Goal: Information Seeking & Learning: Learn about a topic

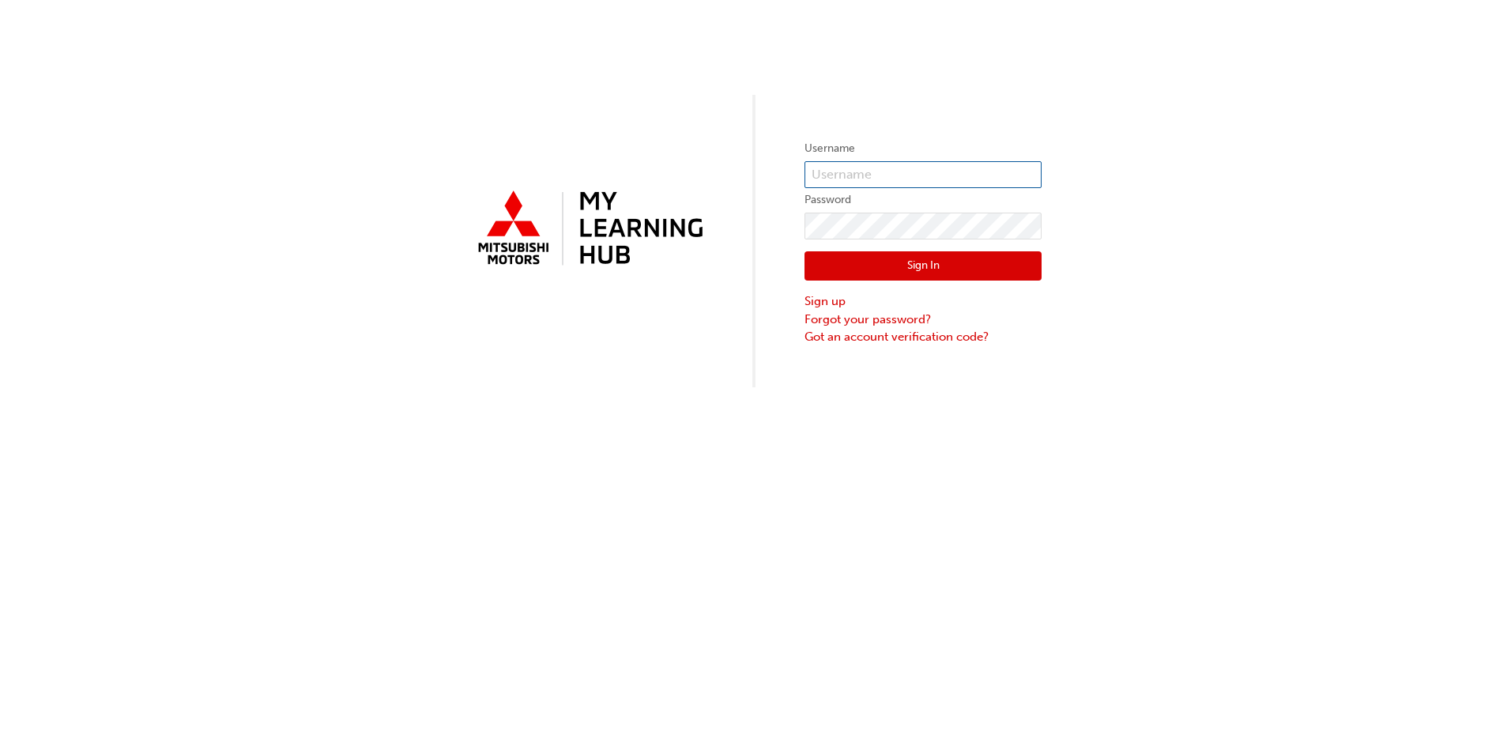
type input "0005979715"
click at [998, 271] on button "Sign In" at bounding box center [922, 266] width 237 height 30
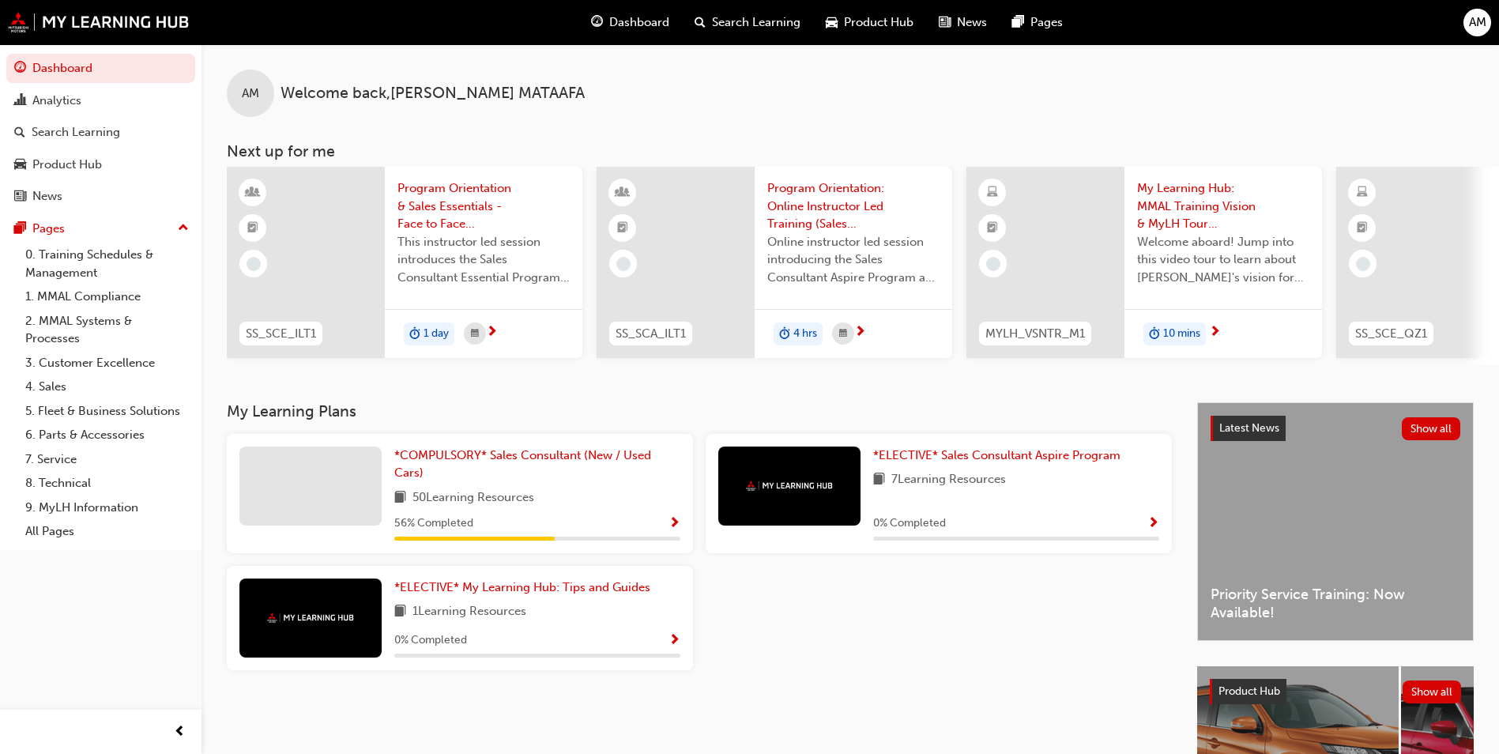
click at [288, 501] on div at bounding box center [310, 485] width 142 height 79
click at [669, 522] on span "Show Progress" at bounding box center [675, 524] width 12 height 14
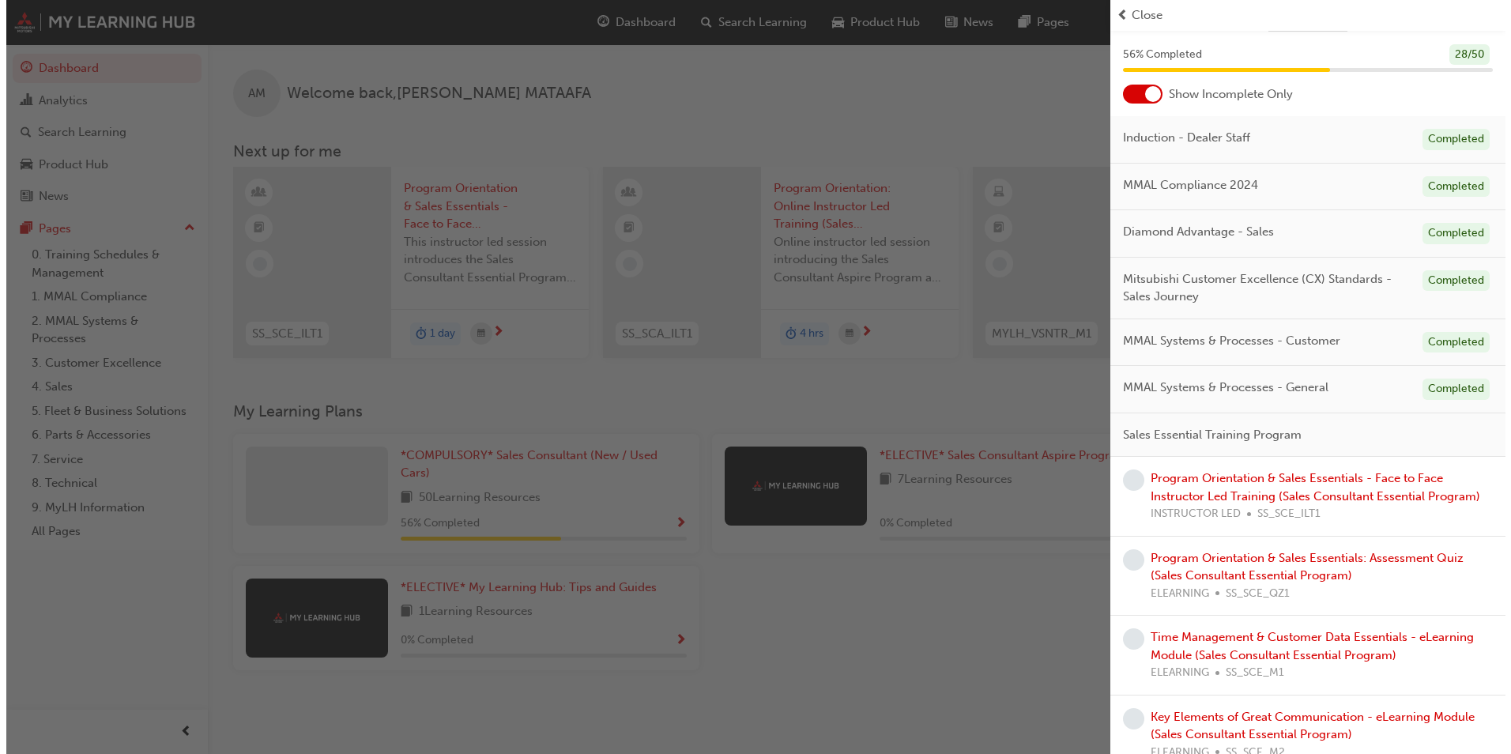
scroll to position [79, 0]
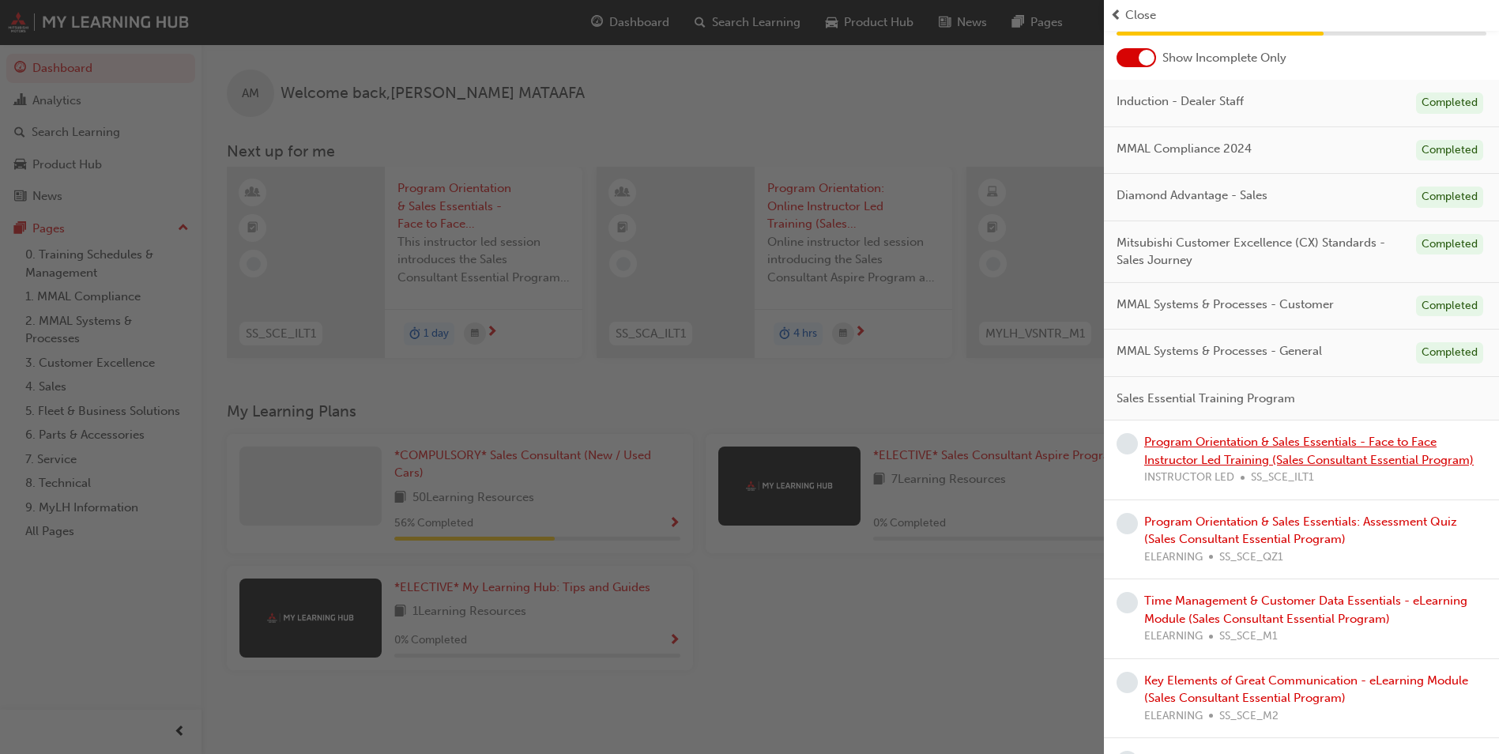
click at [1166, 464] on link "Program Orientation & Sales Essentials - Face to Face Instructor Led Training (…" at bounding box center [1309, 451] width 330 height 32
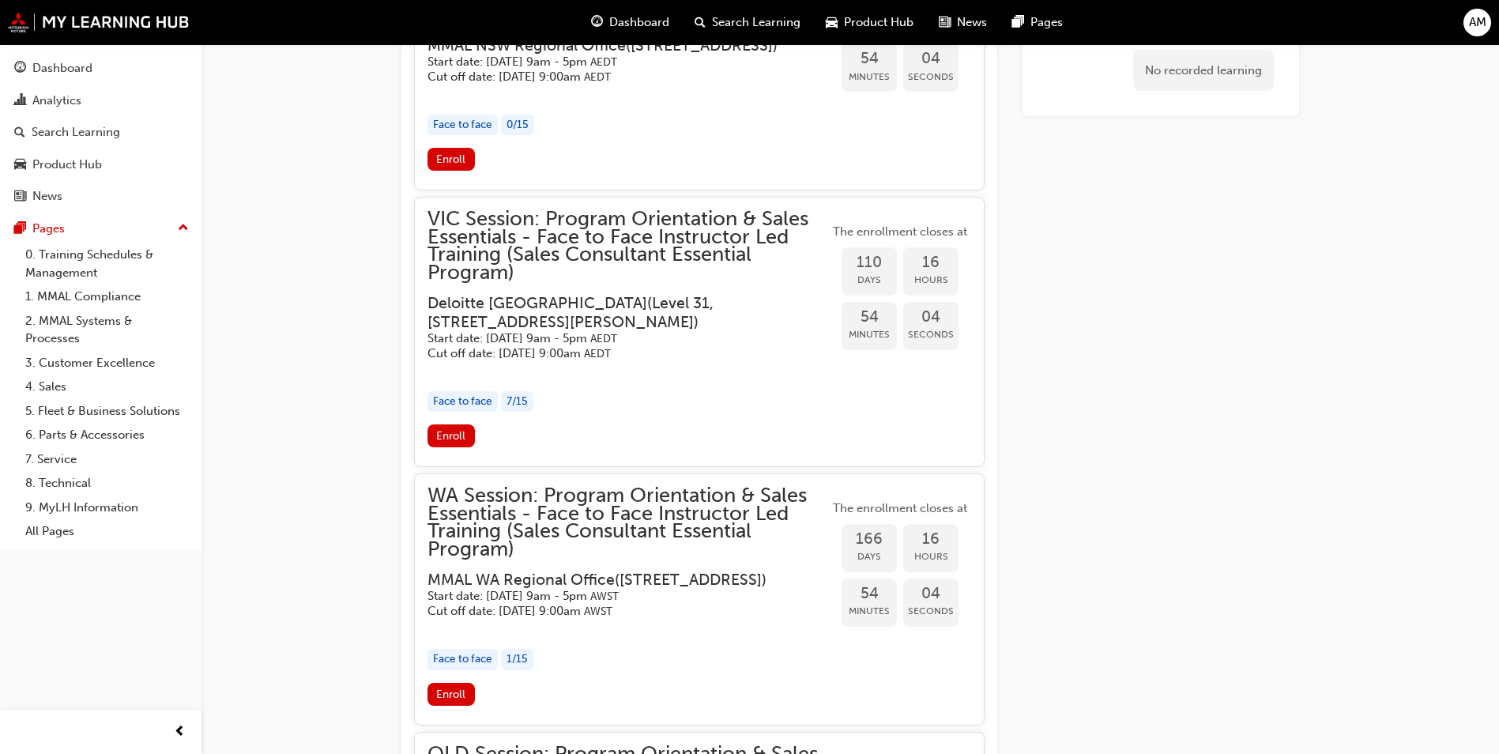
scroll to position [3881, 0]
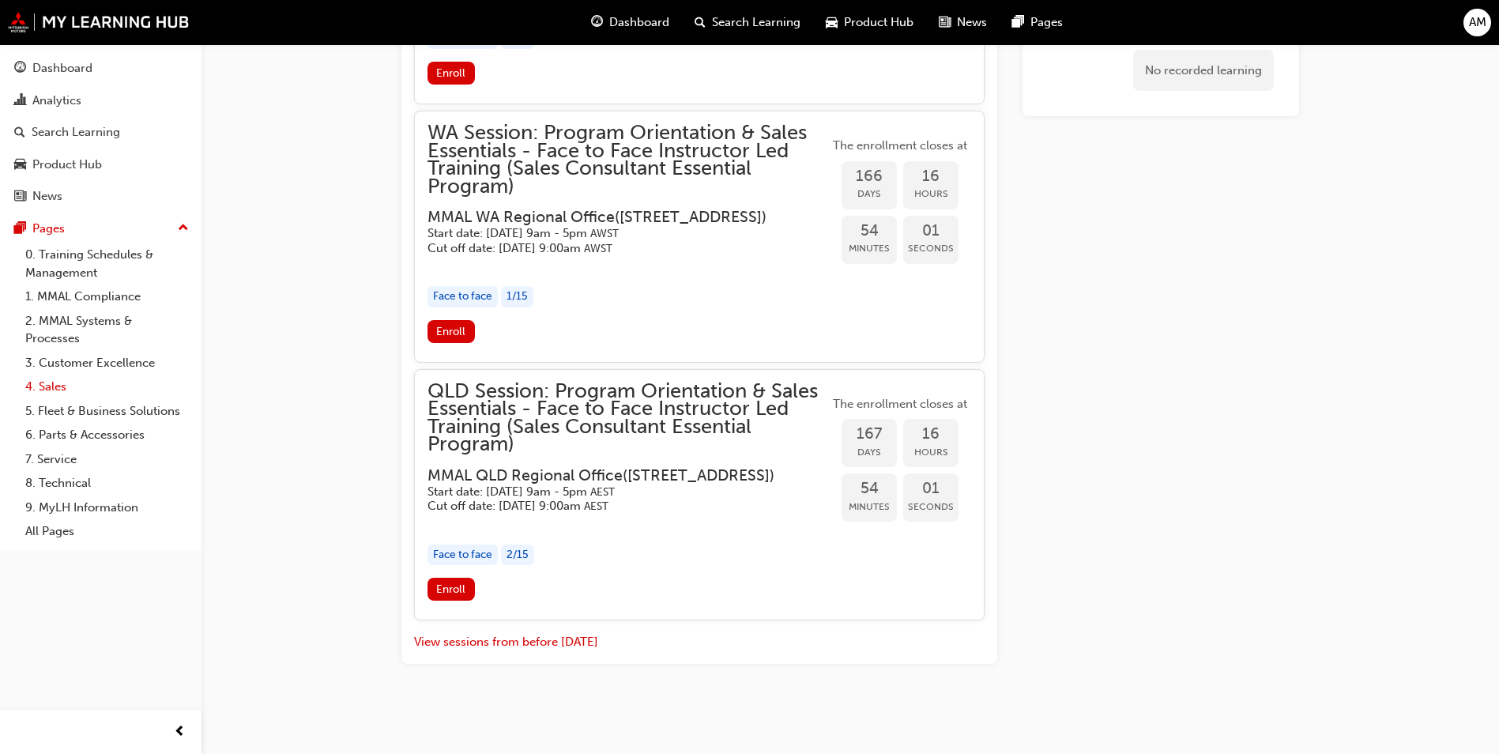
click at [71, 385] on link "4. Sales" at bounding box center [107, 387] width 176 height 24
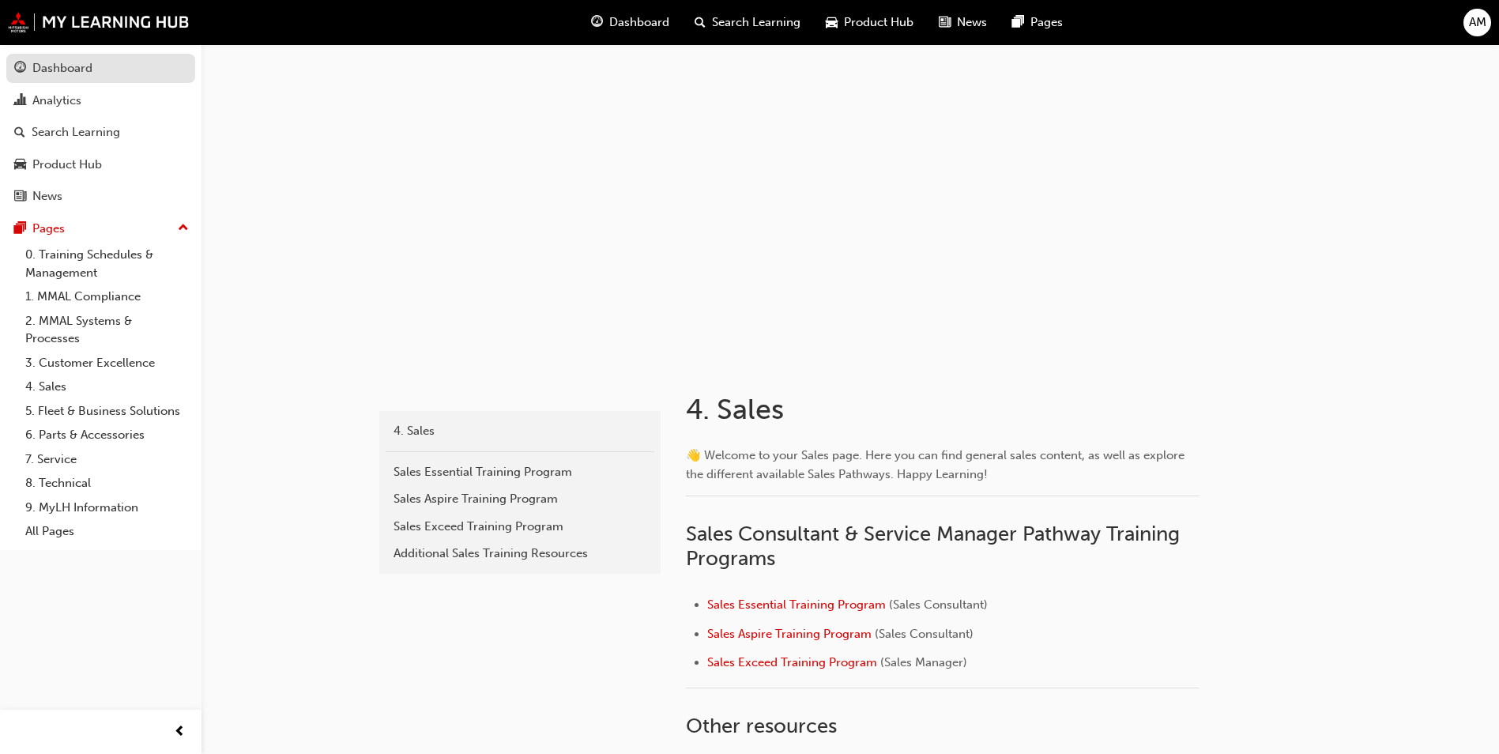
click at [46, 73] on div "Dashboard" at bounding box center [62, 68] width 60 height 18
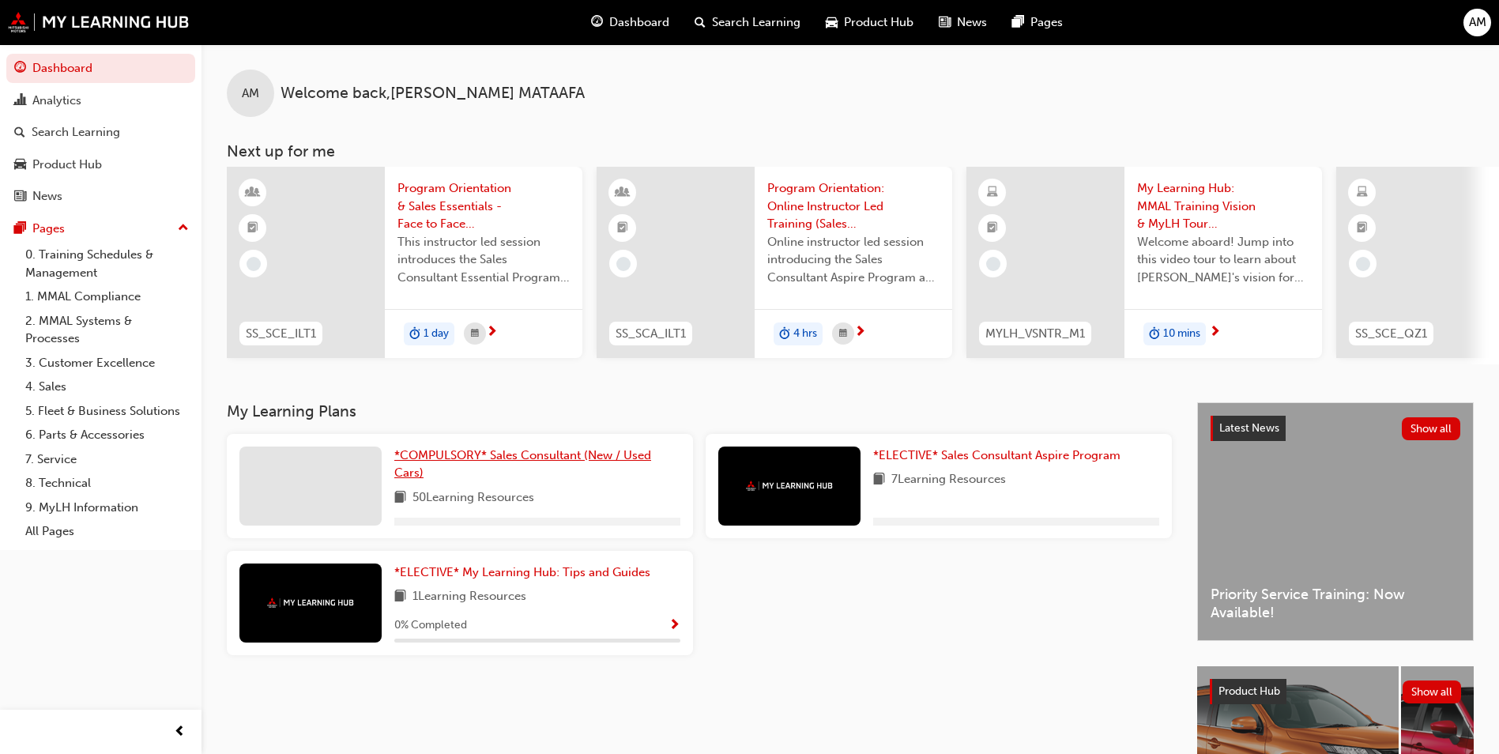
click at [499, 474] on link "*COMPULSORY* Sales Consultant (New / Used Cars)" at bounding box center [537, 464] width 286 height 36
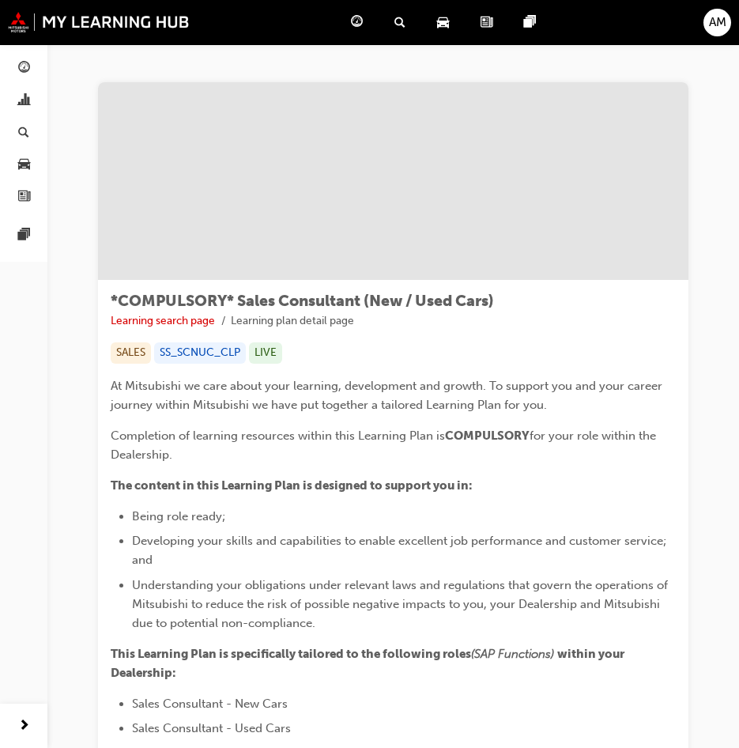
click at [395, 24] on span "search-icon" at bounding box center [399, 23] width 11 height 20
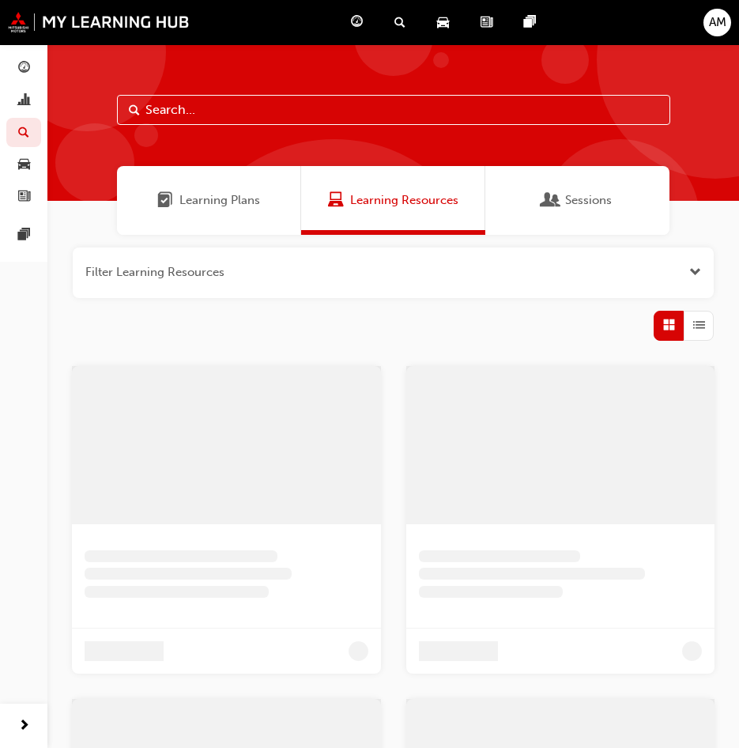
click at [258, 120] on input "text" at bounding box center [393, 110] width 553 height 30
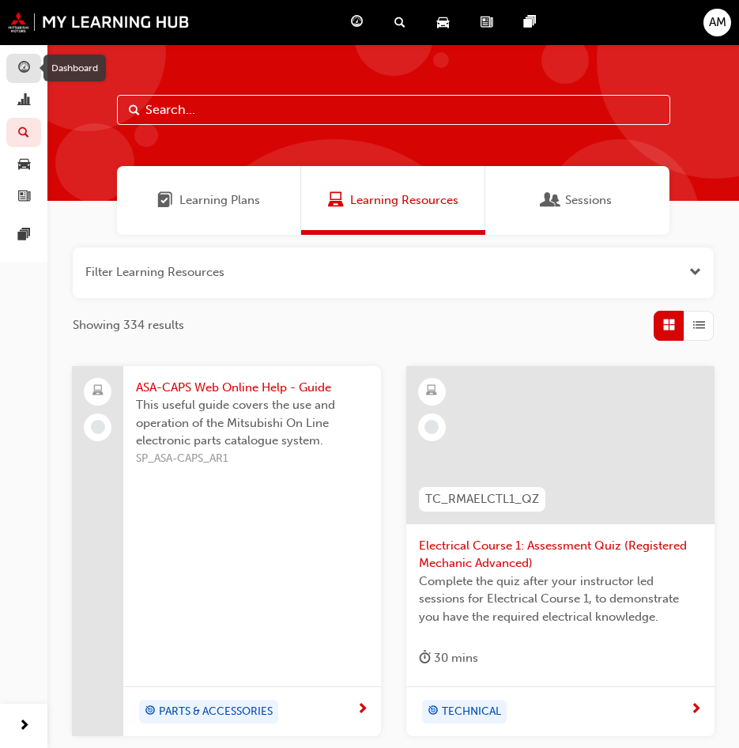
click at [20, 66] on span "guage-icon" at bounding box center [24, 69] width 12 height 14
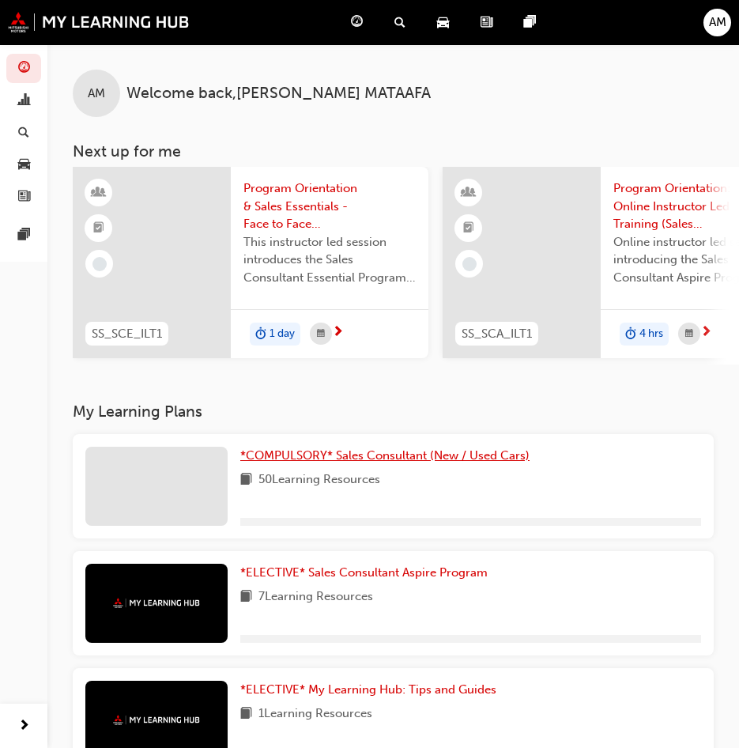
click at [435, 465] on link "*COMPULSORY* Sales Consultant (New / Used Cars)" at bounding box center [388, 455] width 296 height 18
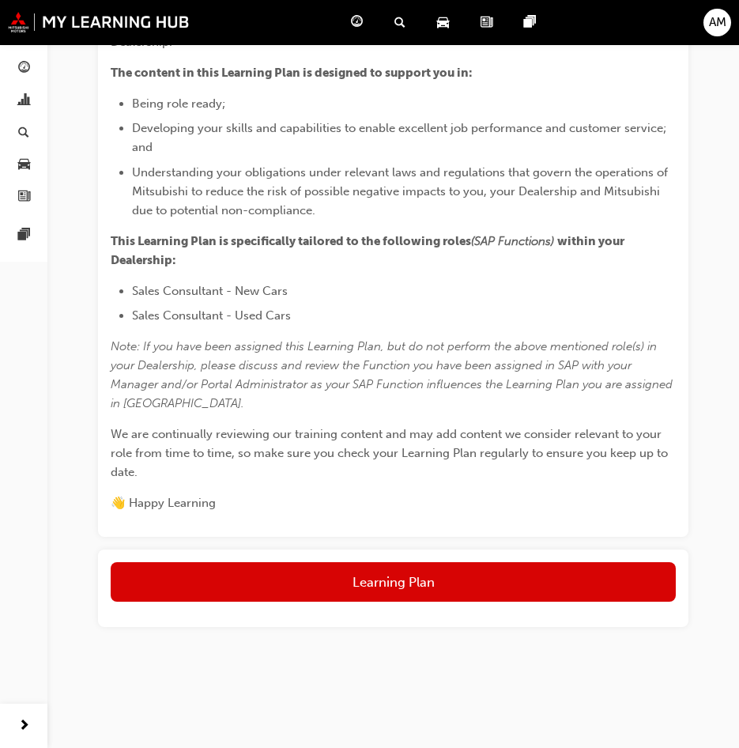
scroll to position [420, 0]
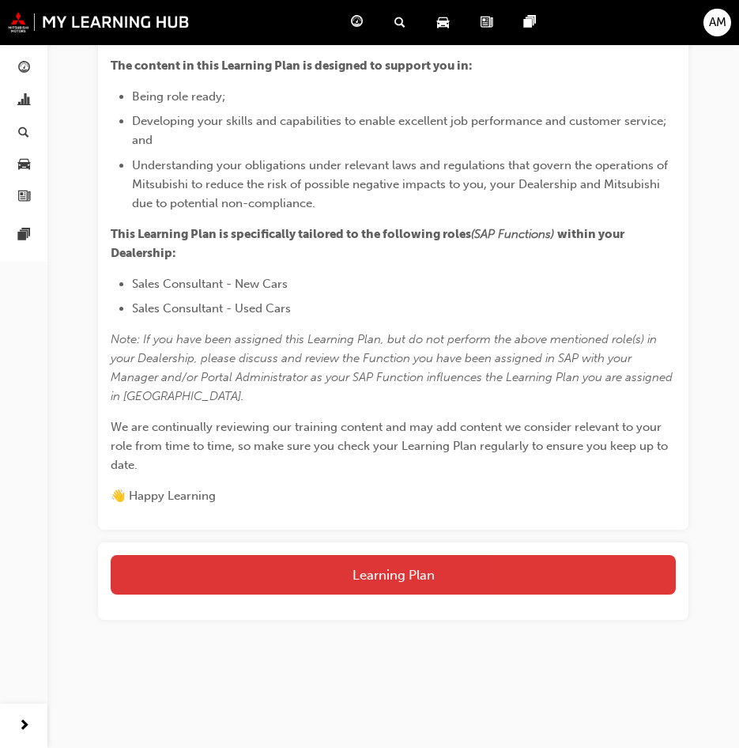
click at [232, 576] on button "Learning Plan" at bounding box center [393, 575] width 565 height 40
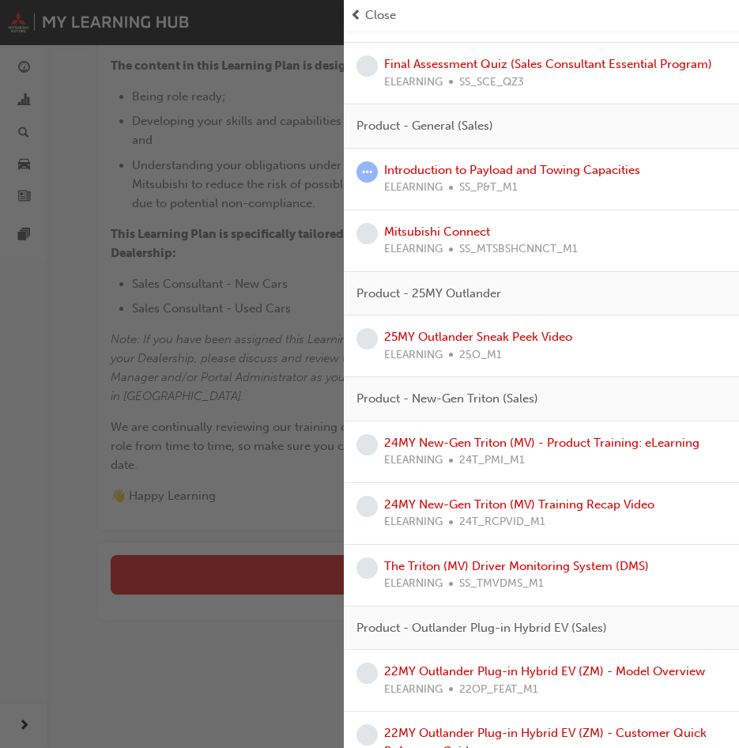
scroll to position [1106, 0]
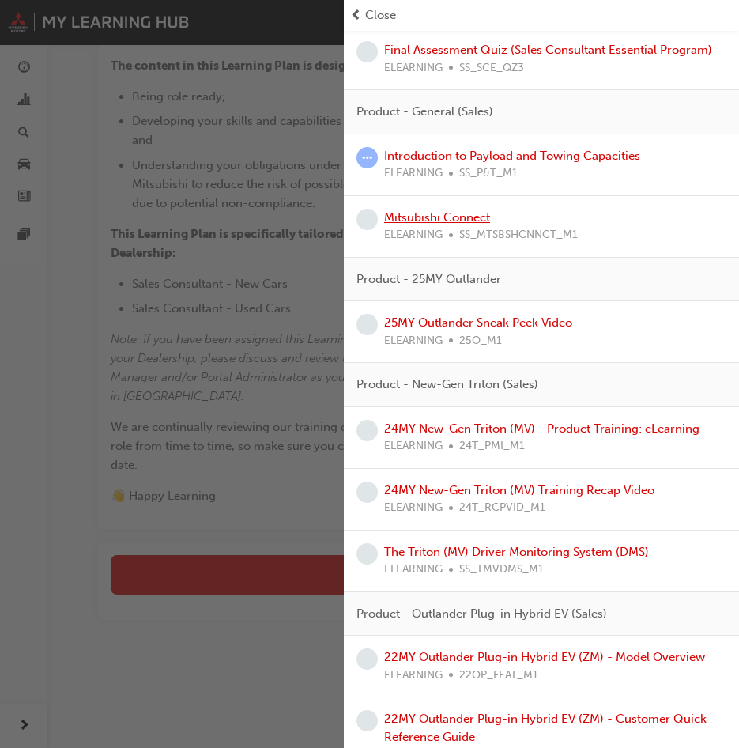
click at [427, 210] on link "Mitsubishi Connect" at bounding box center [437, 217] width 106 height 14
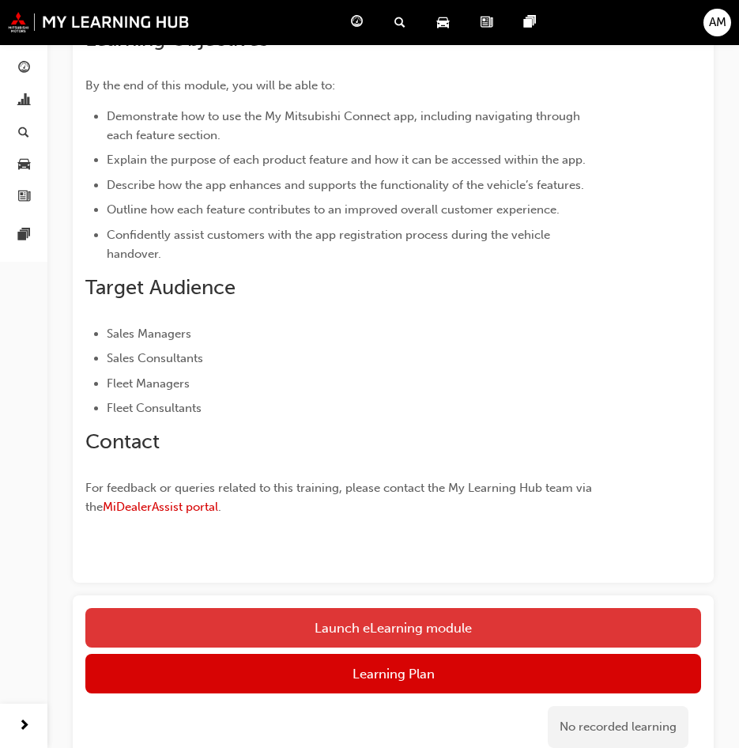
click at [313, 620] on link "Launch eLearning module" at bounding box center [393, 628] width 616 height 40
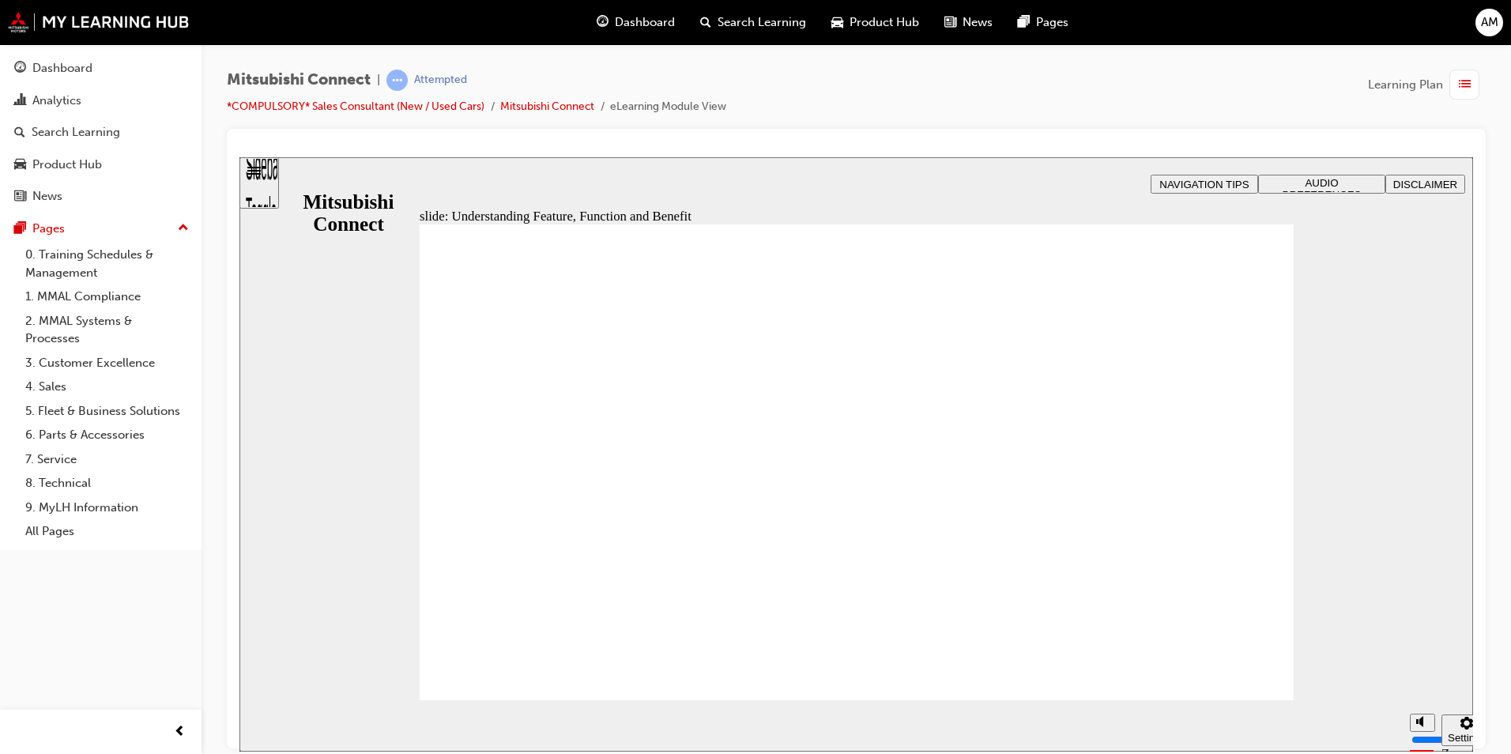
click icon
drag, startPoint x: 1388, startPoint y: 672, endPoint x: 1395, endPoint y: 682, distance: 12.5
type input "4"
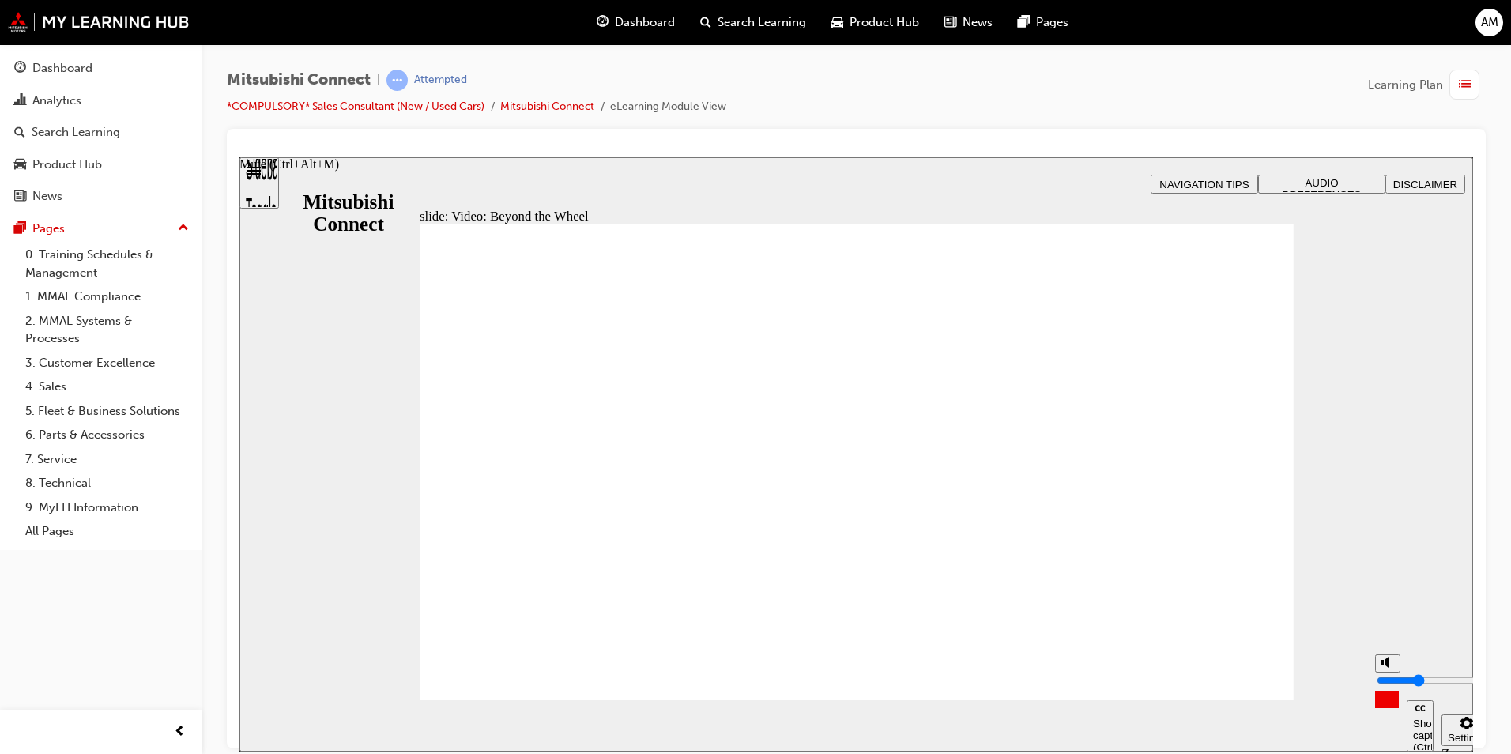
click at [1395, 682] on input "volume" at bounding box center [1428, 679] width 102 height 13
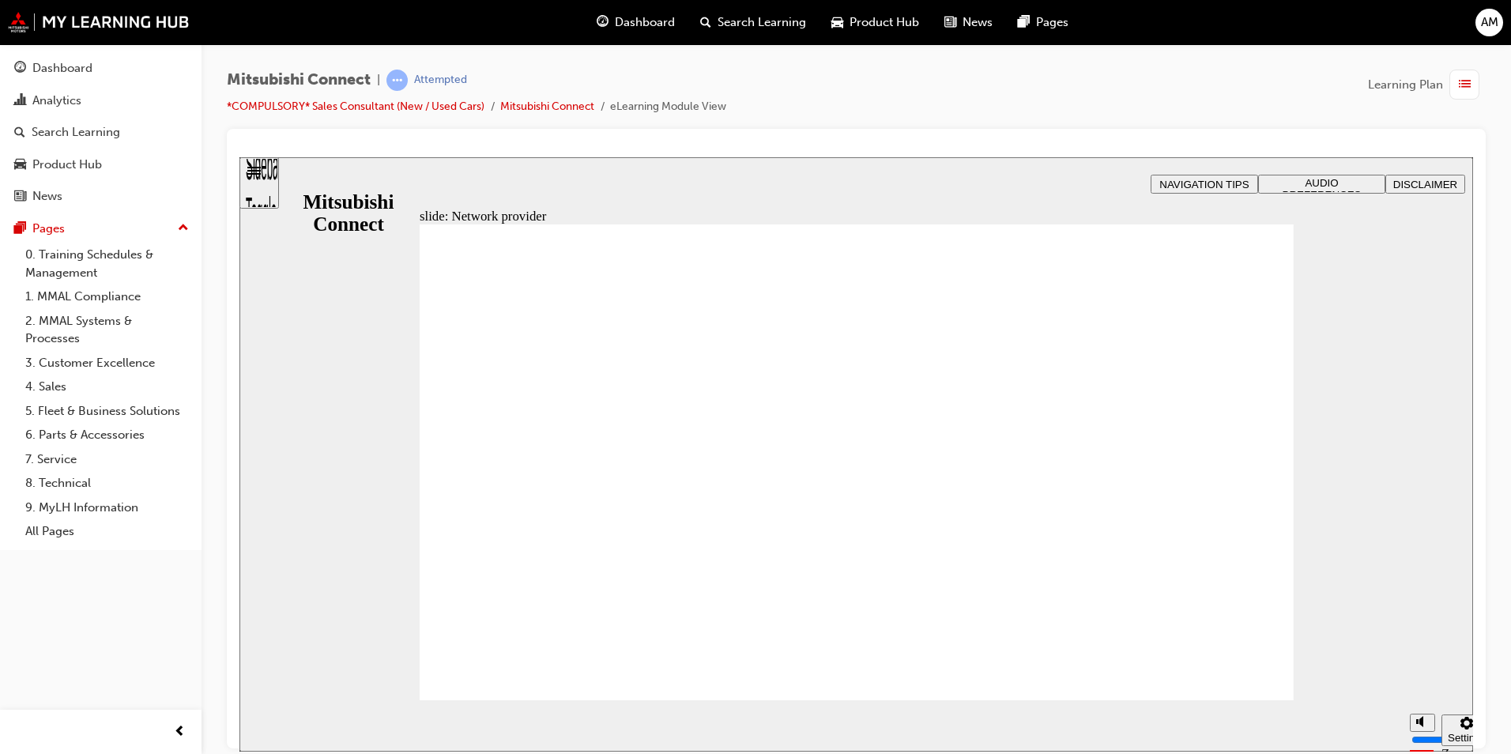
drag, startPoint x: 1204, startPoint y: 384, endPoint x: 1141, endPoint y: 454, distance: 93.5
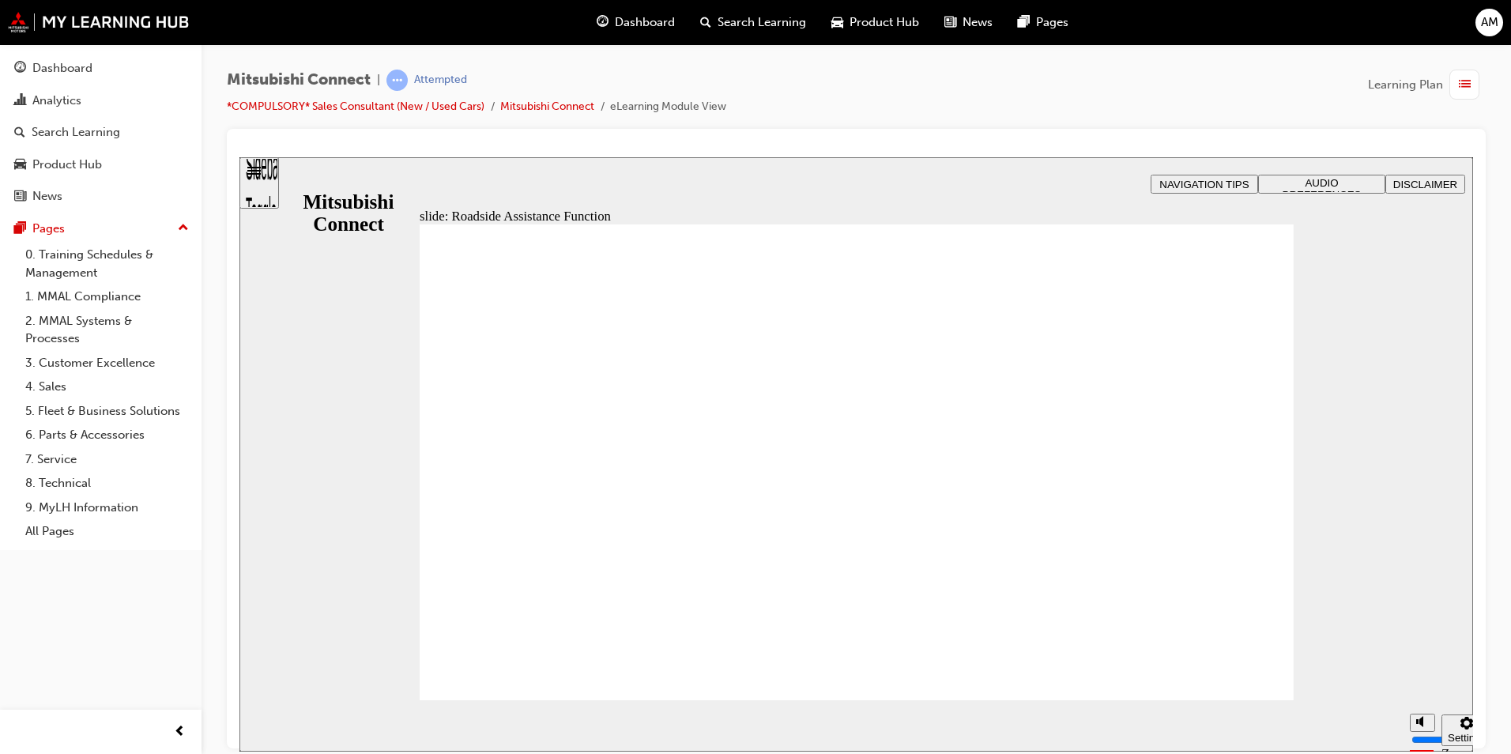
checkbox input "true"
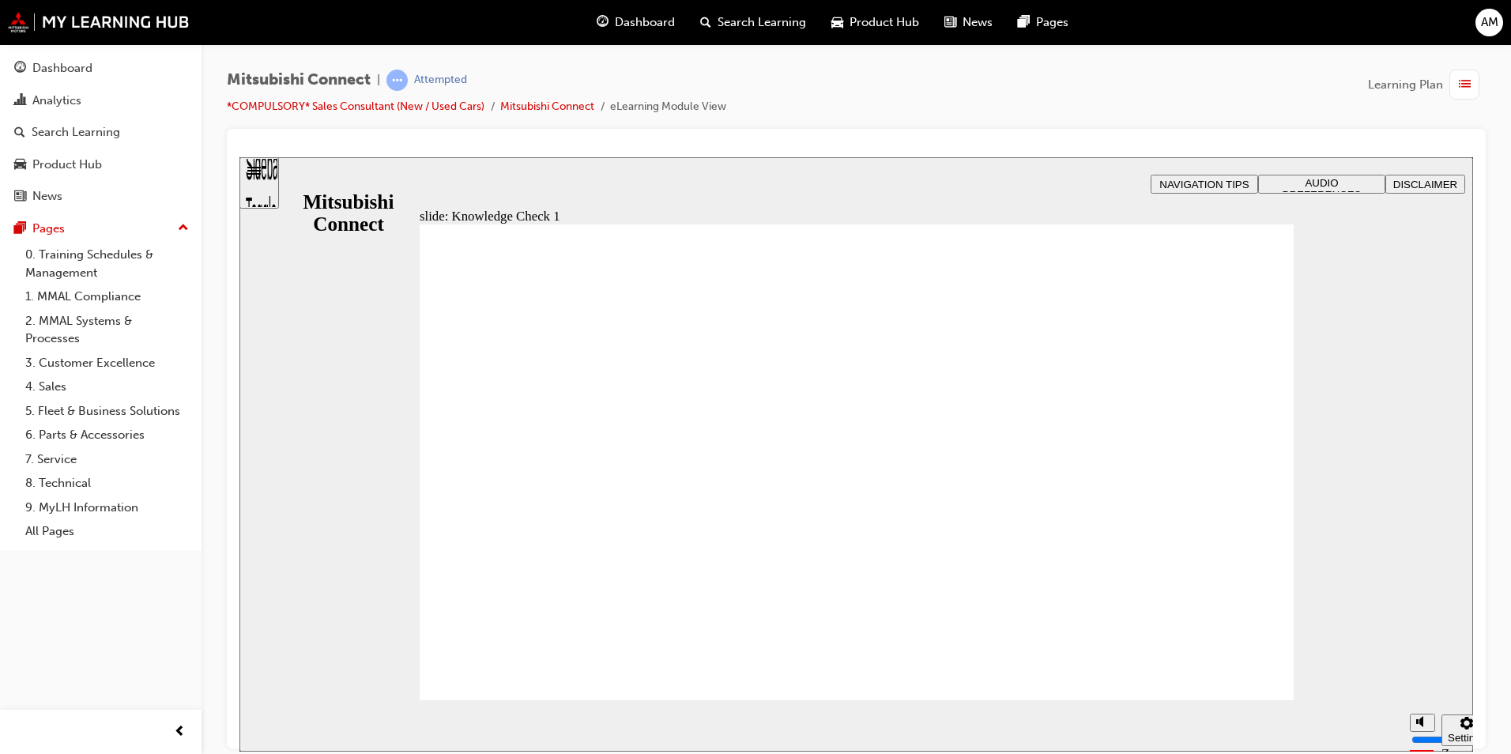
checkbox input "true"
checkbox input "false"
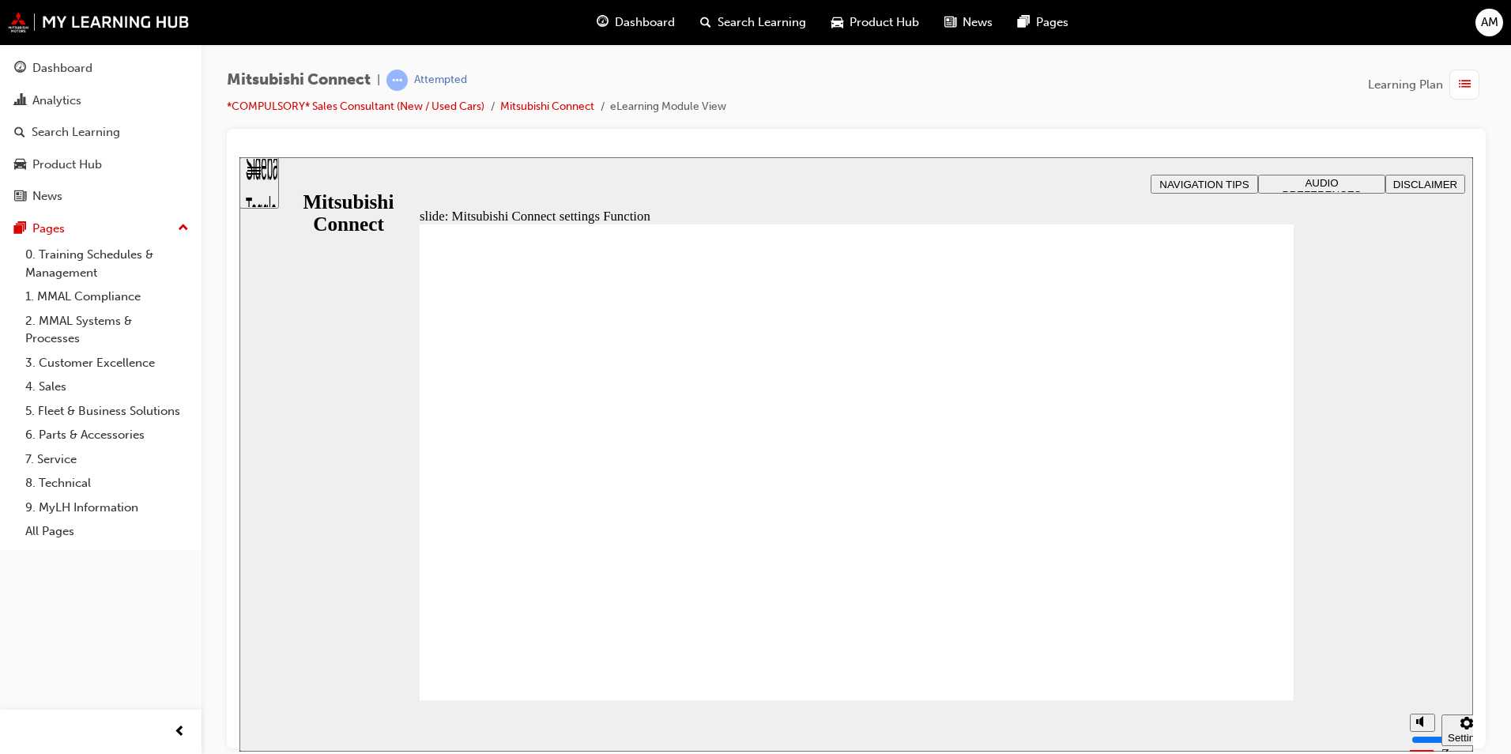
radio input "true"
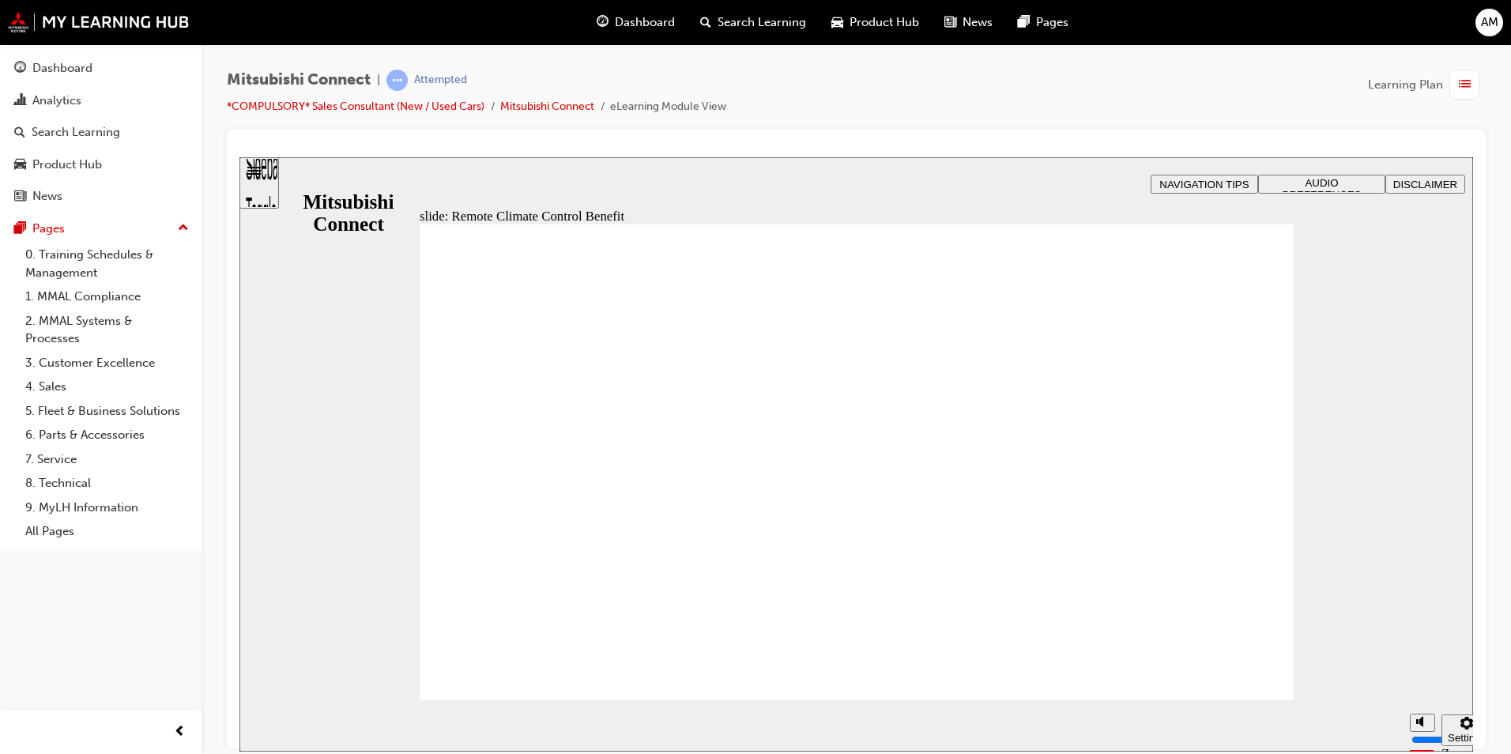
click at [1250, 675] on span "Rectangle 1 B N Rectangle 2 Rectangle 3 Rectangle 2 Remote Climate Control Grou…" at bounding box center [857, 470] width 874 height 492
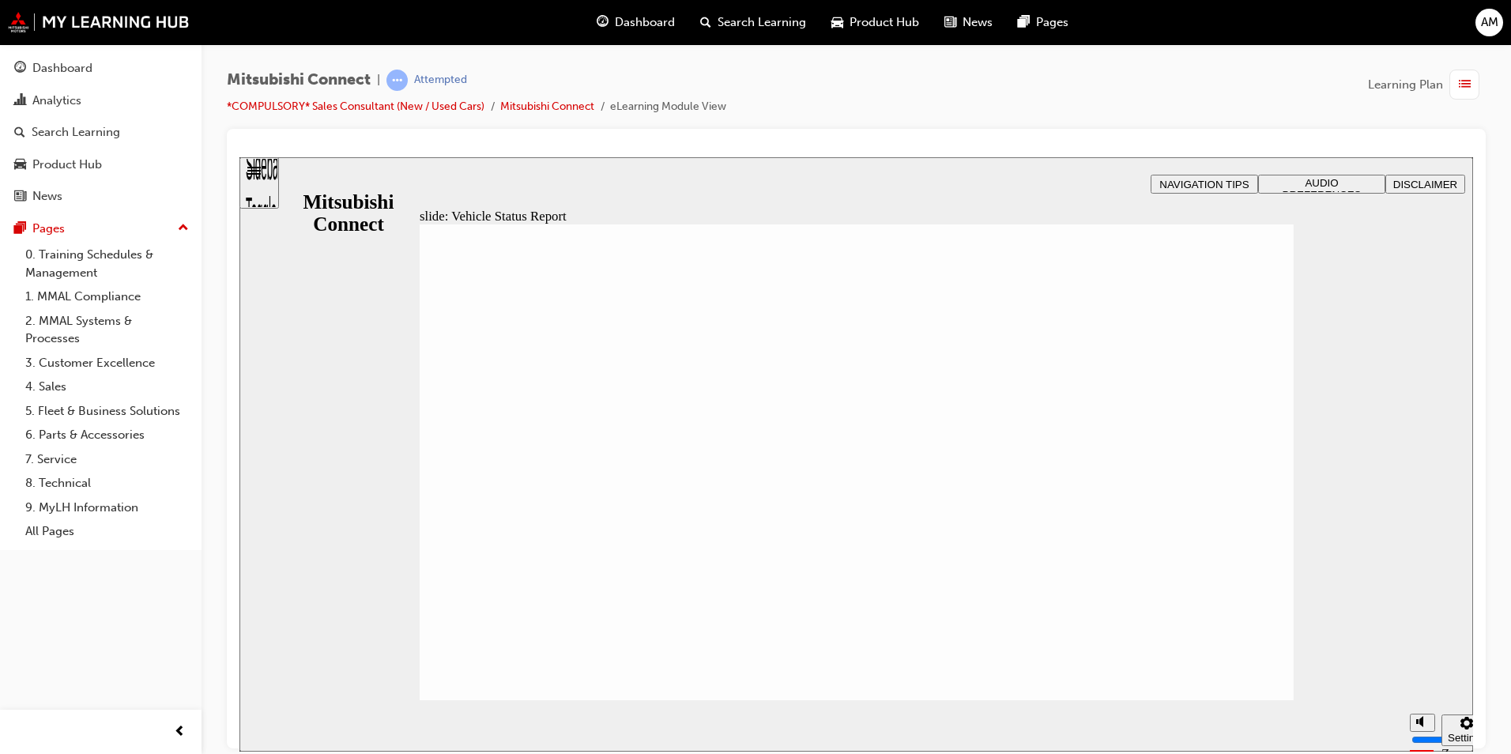
click at [1250, 675] on span "Rectangle 1 B N Rectangle 2 Rectangle 2 Remote and Convenience Feature: Vehicle…" at bounding box center [857, 470] width 874 height 492
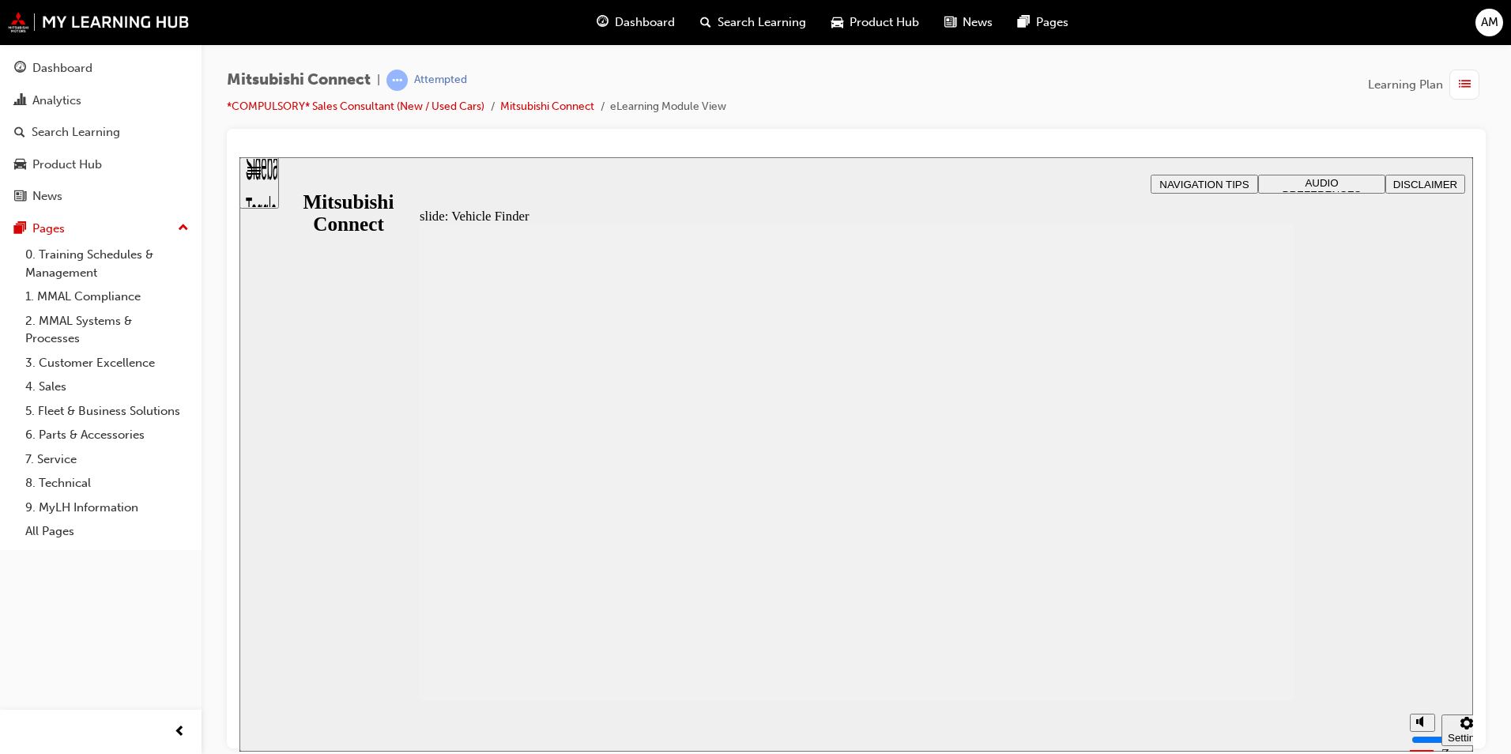
click at [1271, 668] on span "N B Vehicle Status Report Customer Benefit The Vehicle Status Report feature of…" at bounding box center [857, 715] width 874 height 983
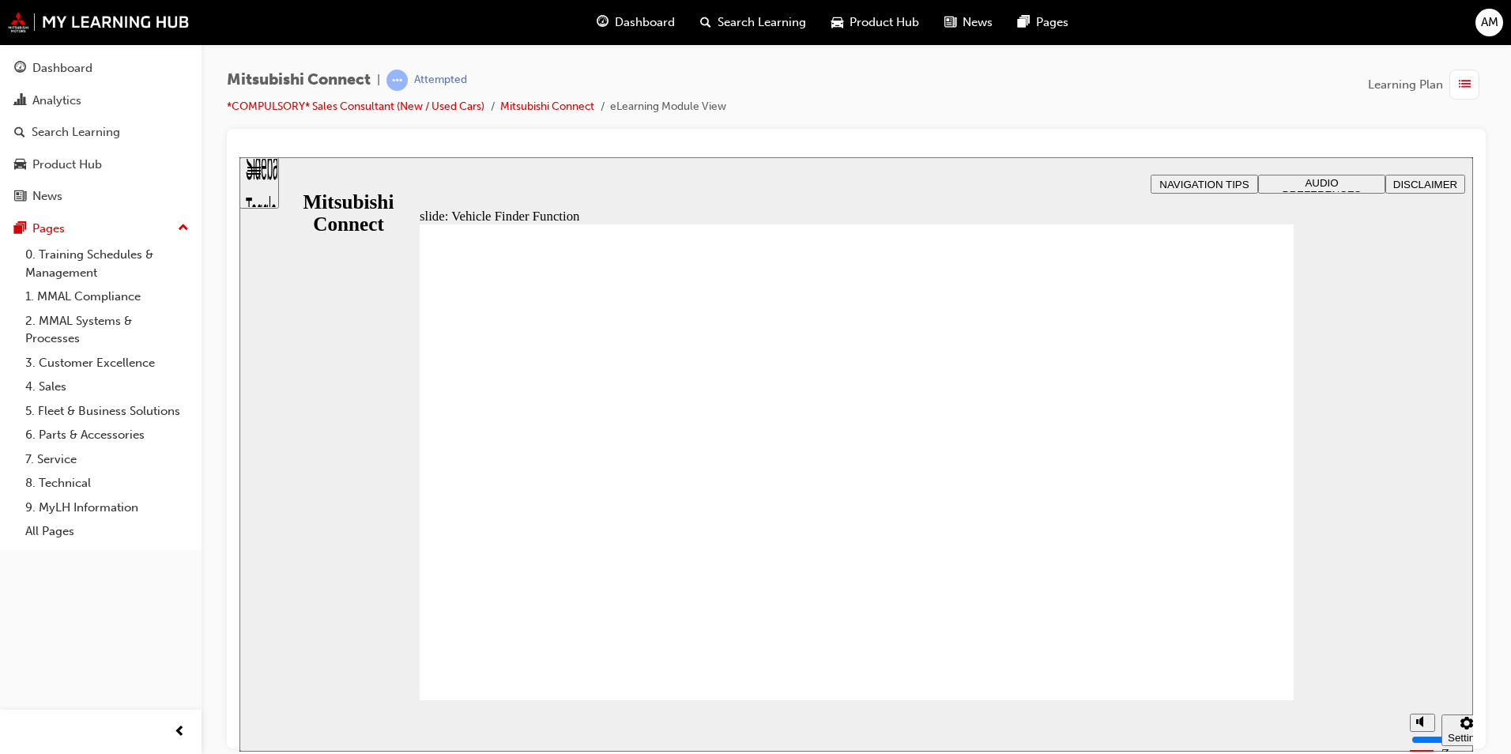
drag, startPoint x: 1012, startPoint y: 623, endPoint x: 1038, endPoint y: 632, distance: 27.5
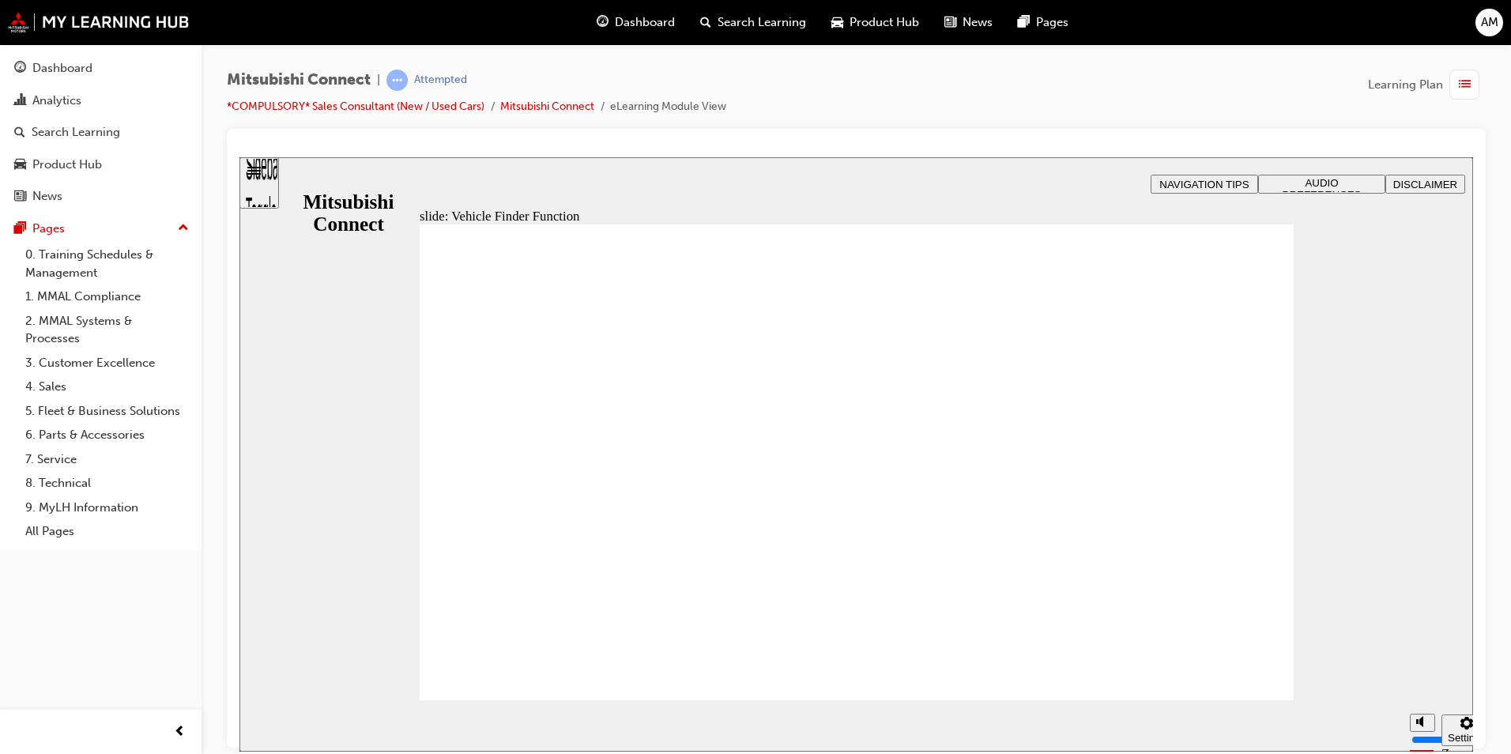
checkbox input "true"
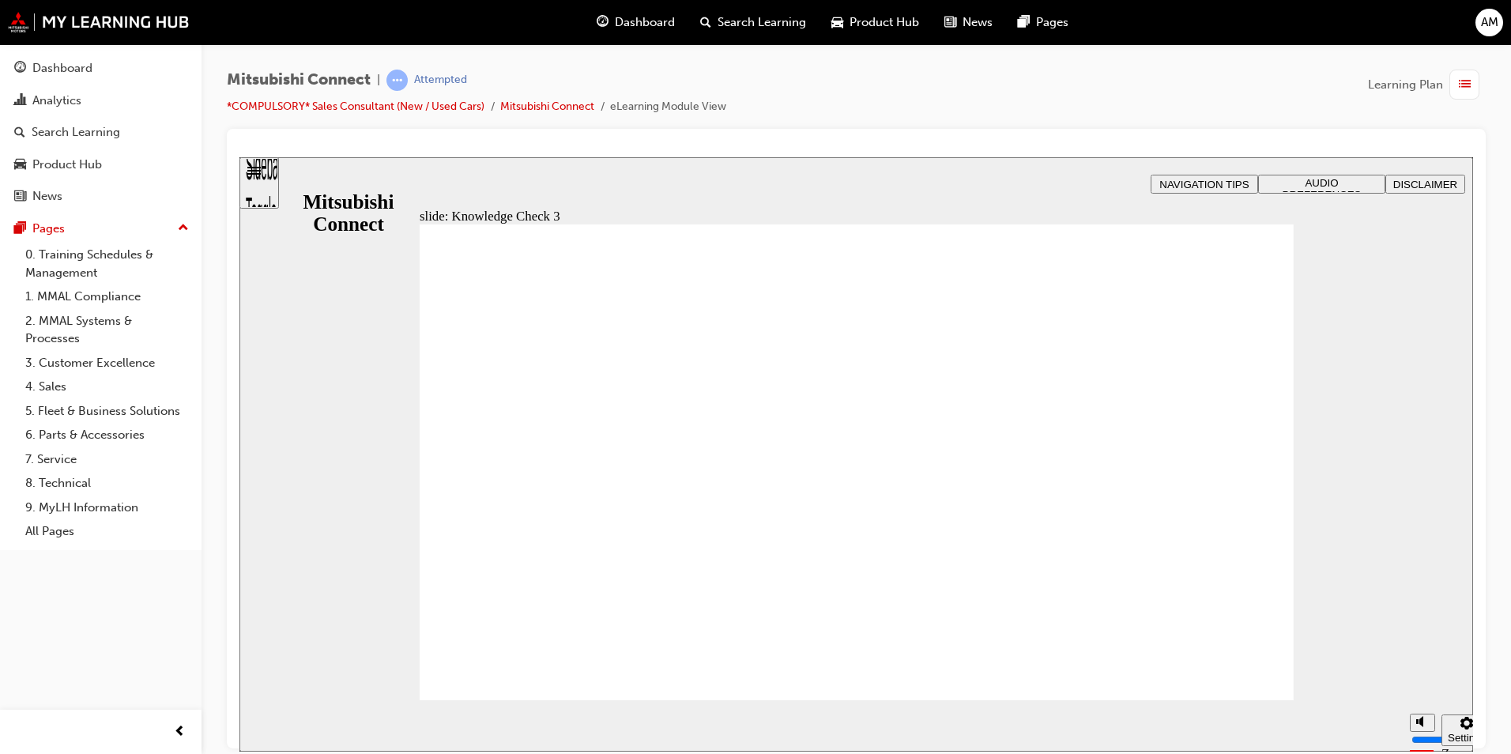
checkbox input "true"
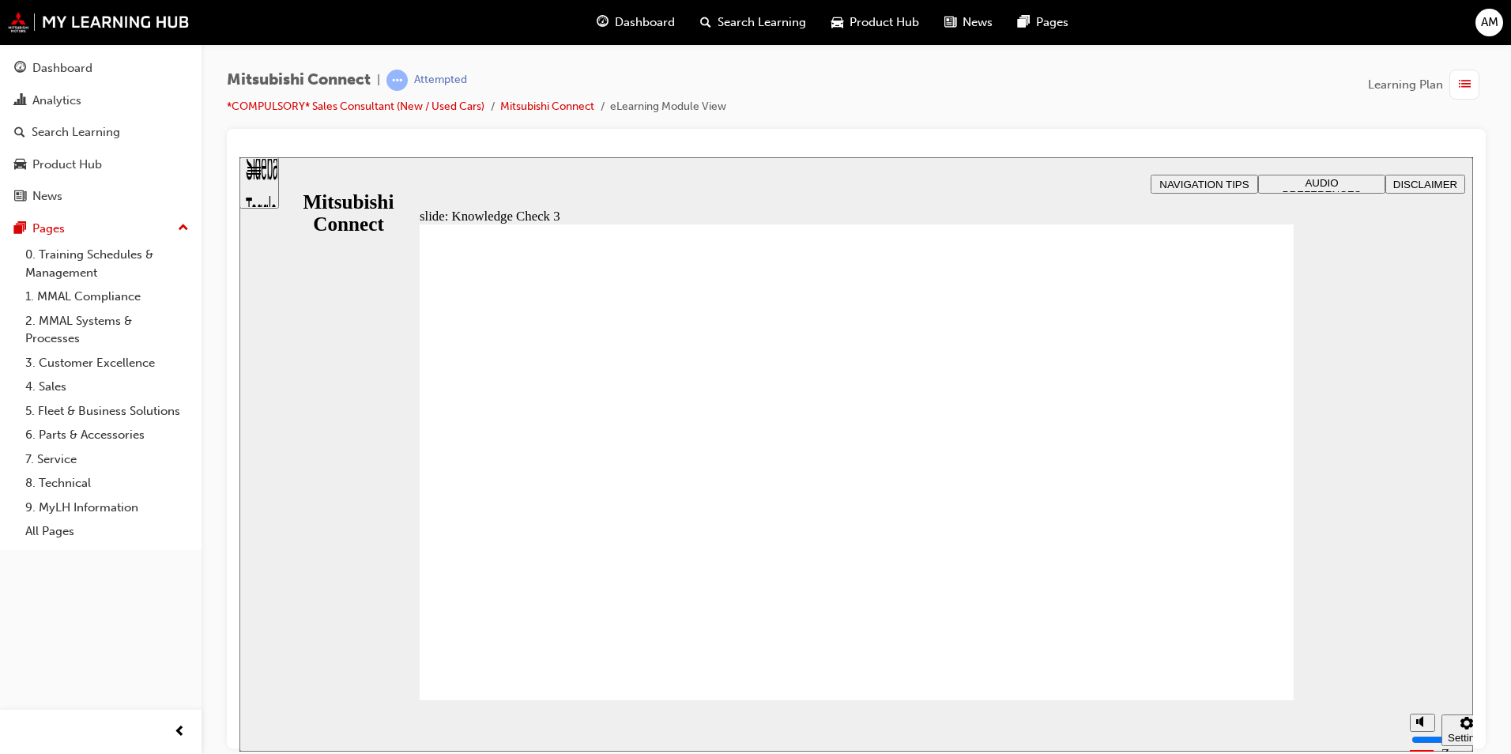
checkbox input "false"
checkbox input "true"
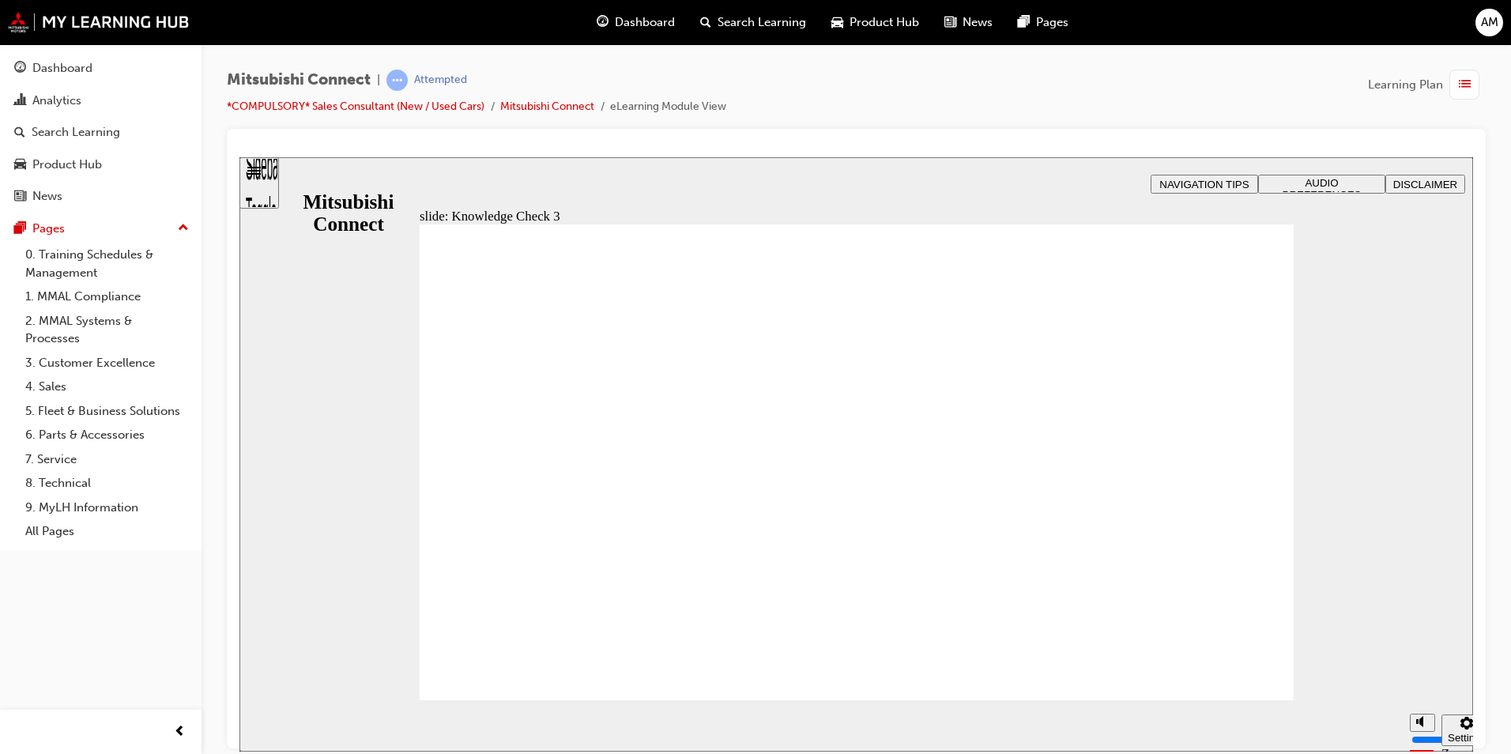
drag, startPoint x: 454, startPoint y: 539, endPoint x: 480, endPoint y: 534, distance: 26.5
drag, startPoint x: 659, startPoint y: 666, endPoint x: 615, endPoint y: 616, distance: 67.2
checkbox input "false"
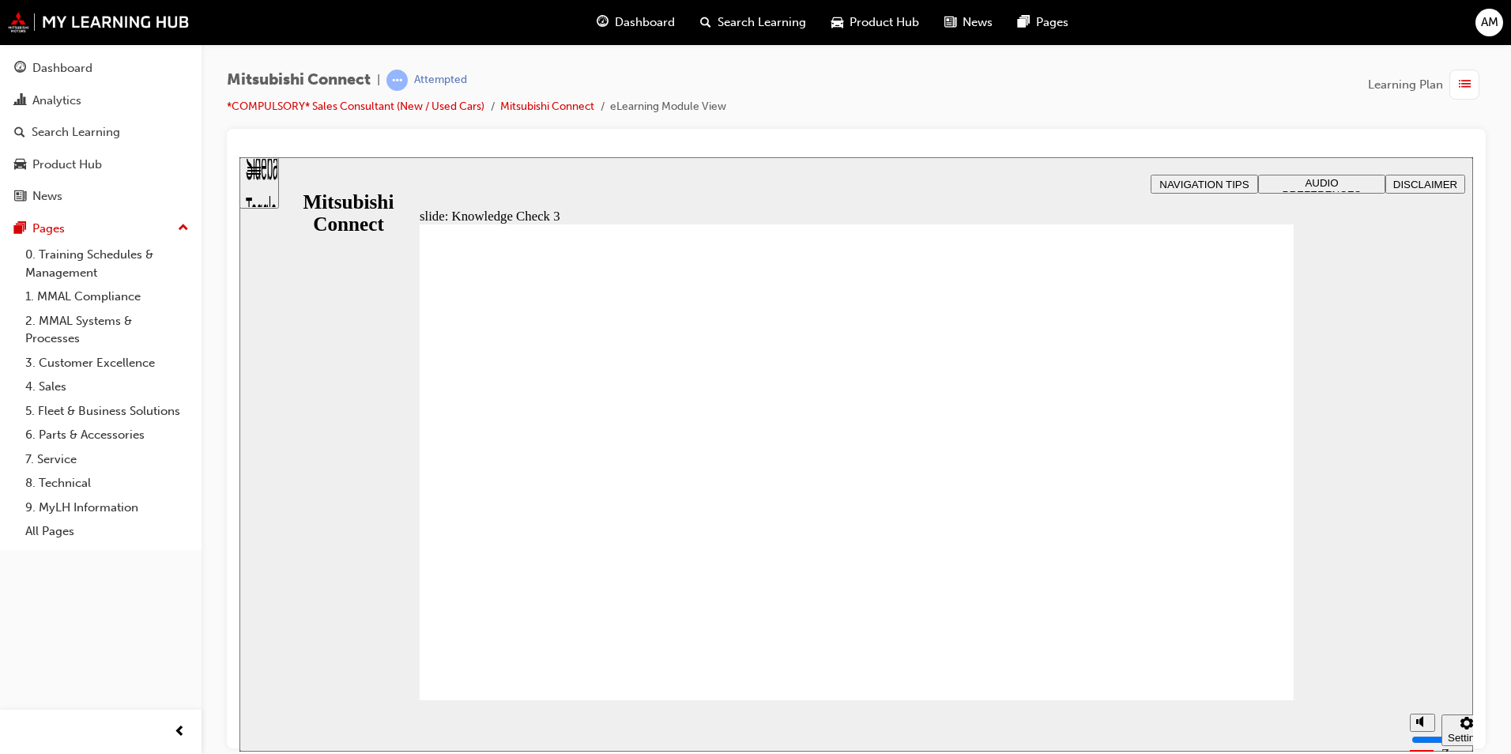
checkbox input "false"
checkbox input "true"
drag, startPoint x: 469, startPoint y: 552, endPoint x: 442, endPoint y: 466, distance: 89.5
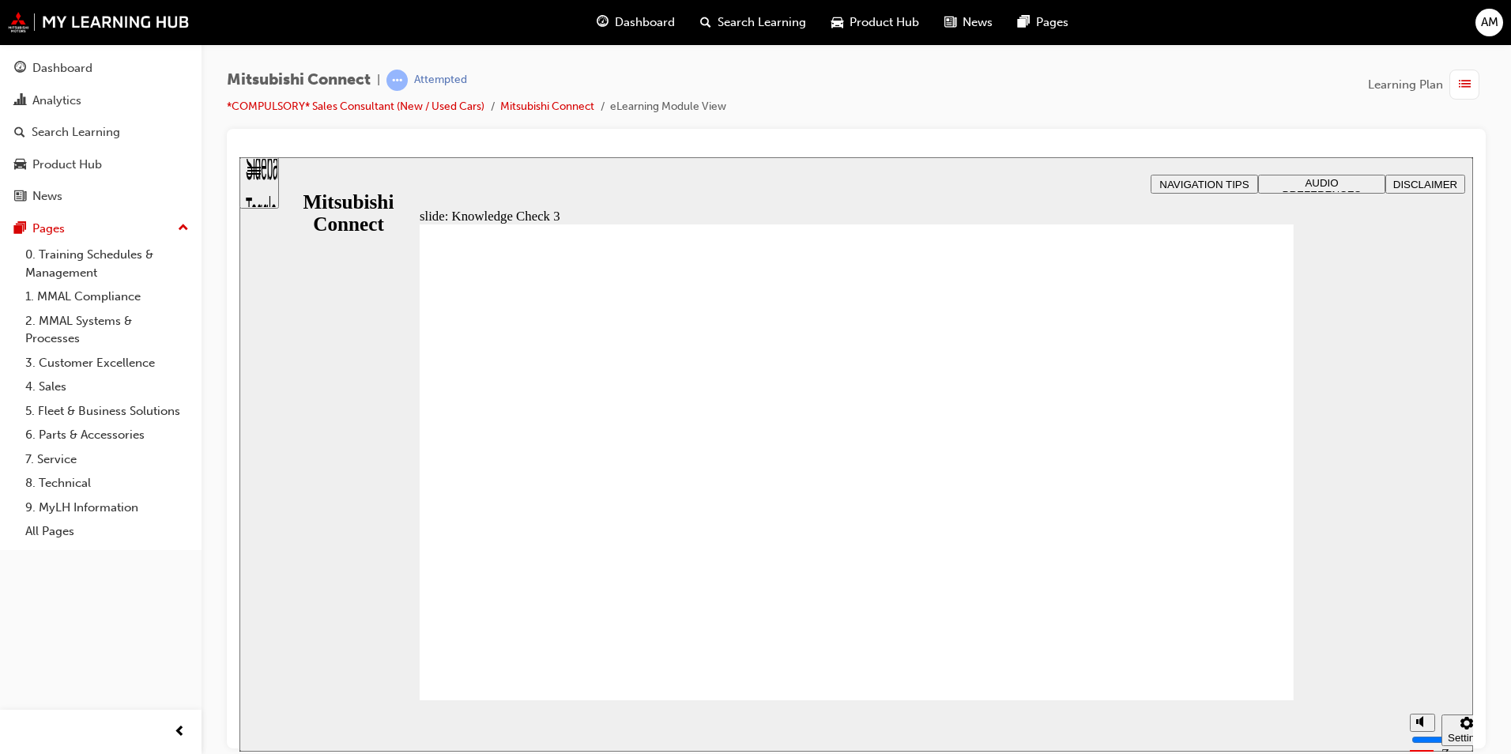
checkbox input "false"
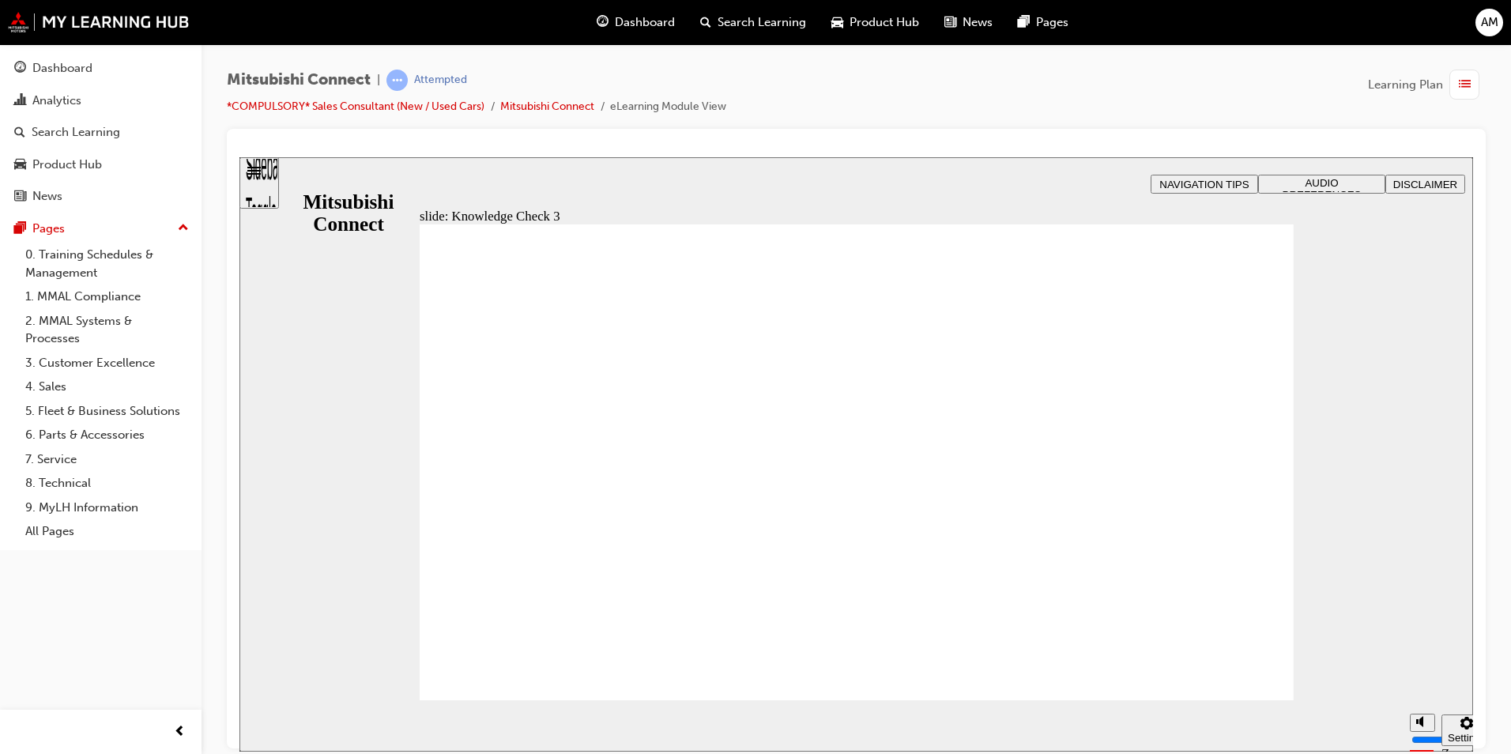
checkbox input "false"
checkbox input "true"
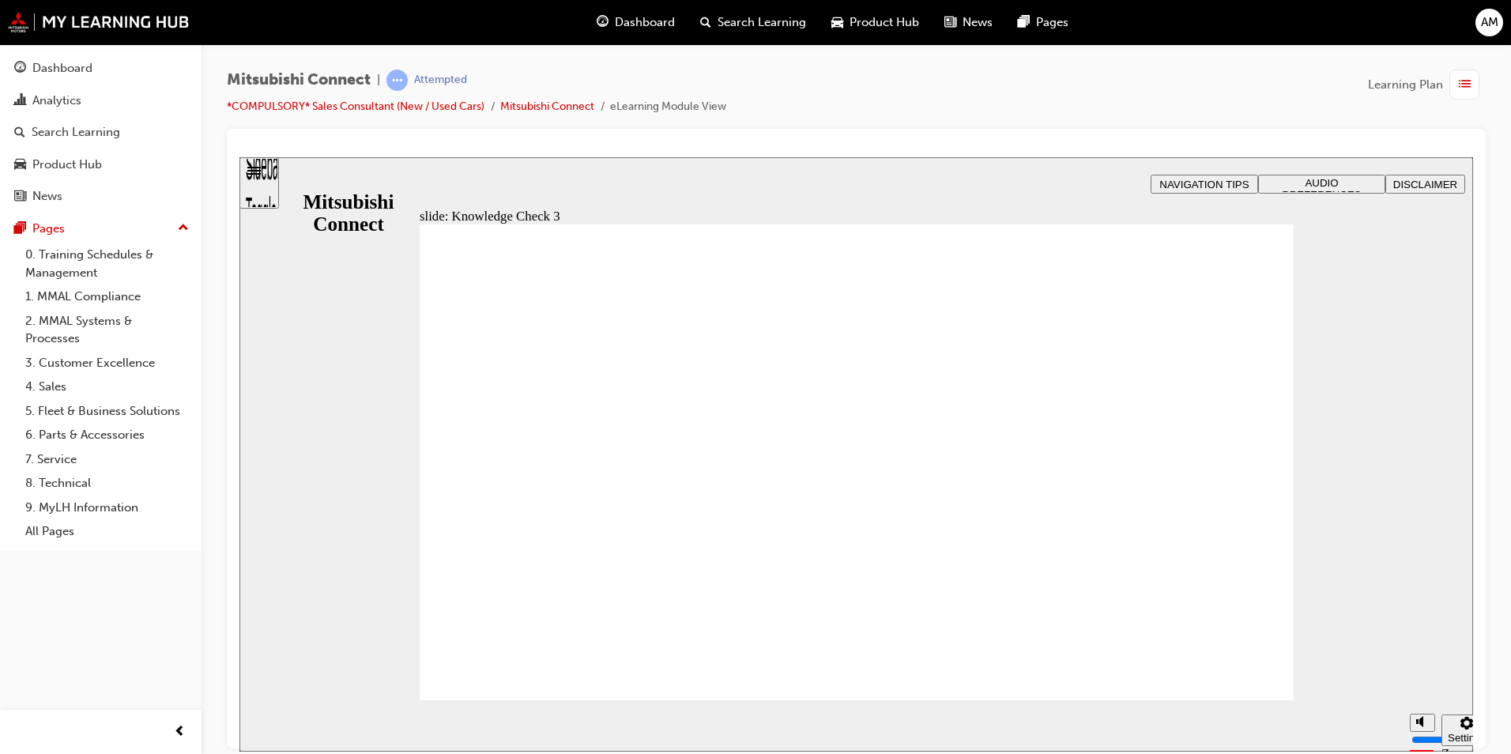
checkbox input "false"
checkbox input "true"
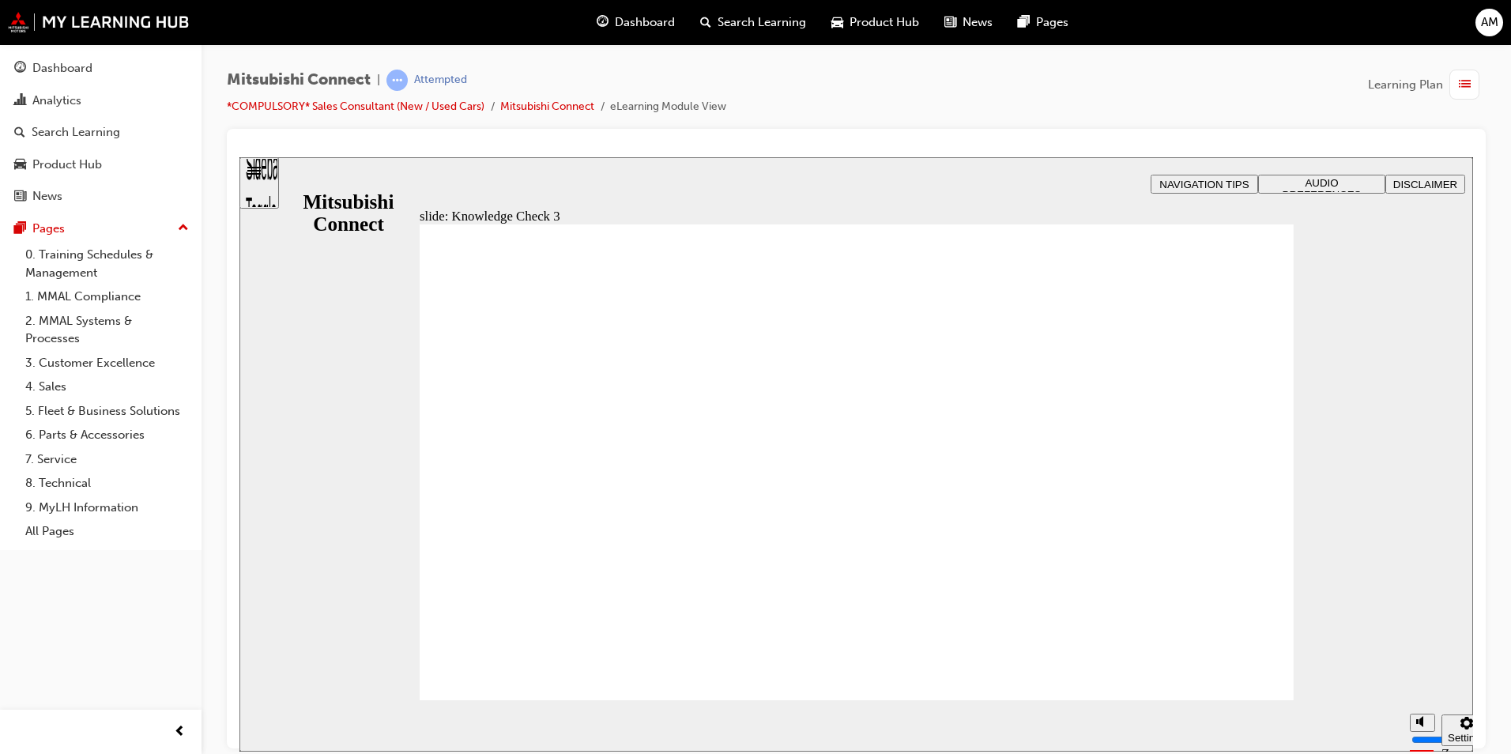
checkbox input "false"
checkbox input "true"
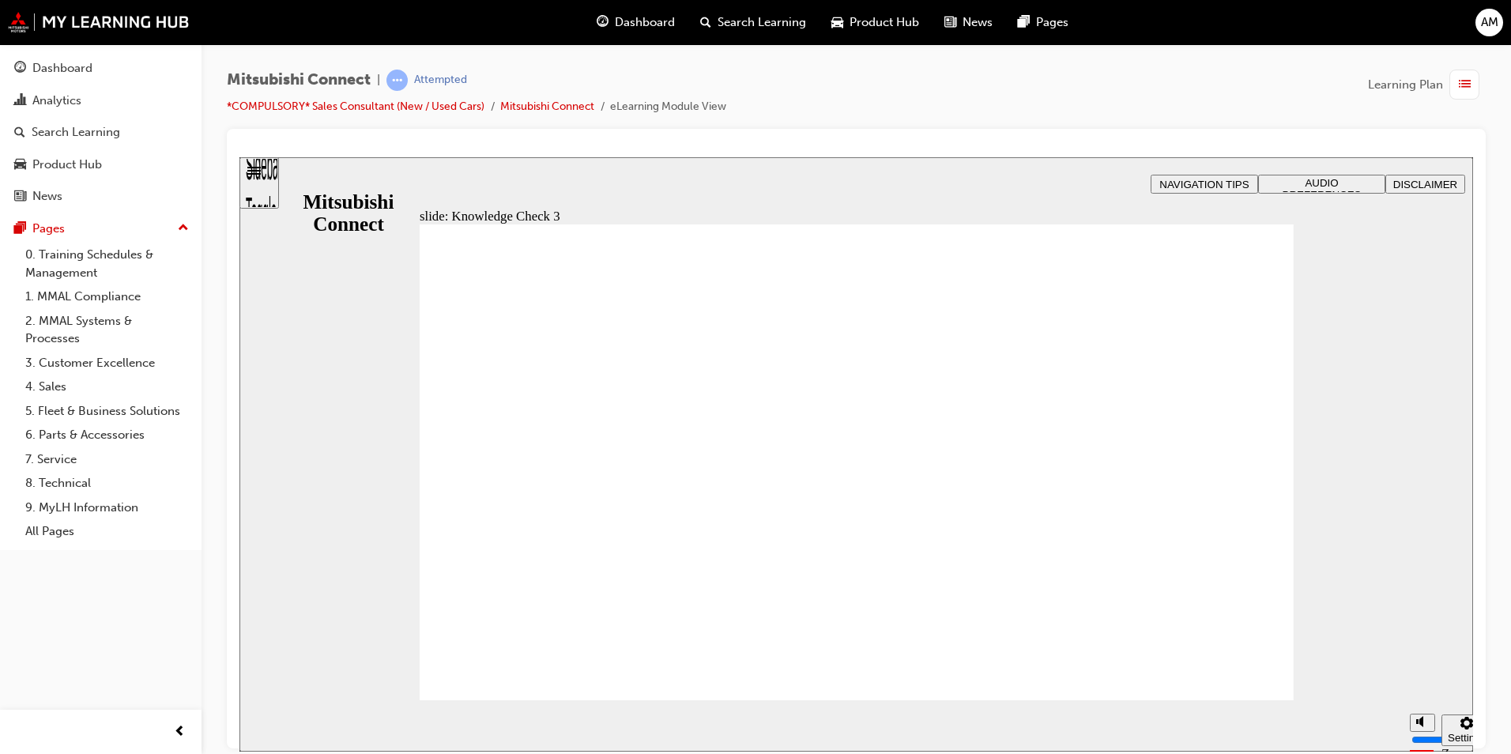
checkbox input "false"
checkbox input "true"
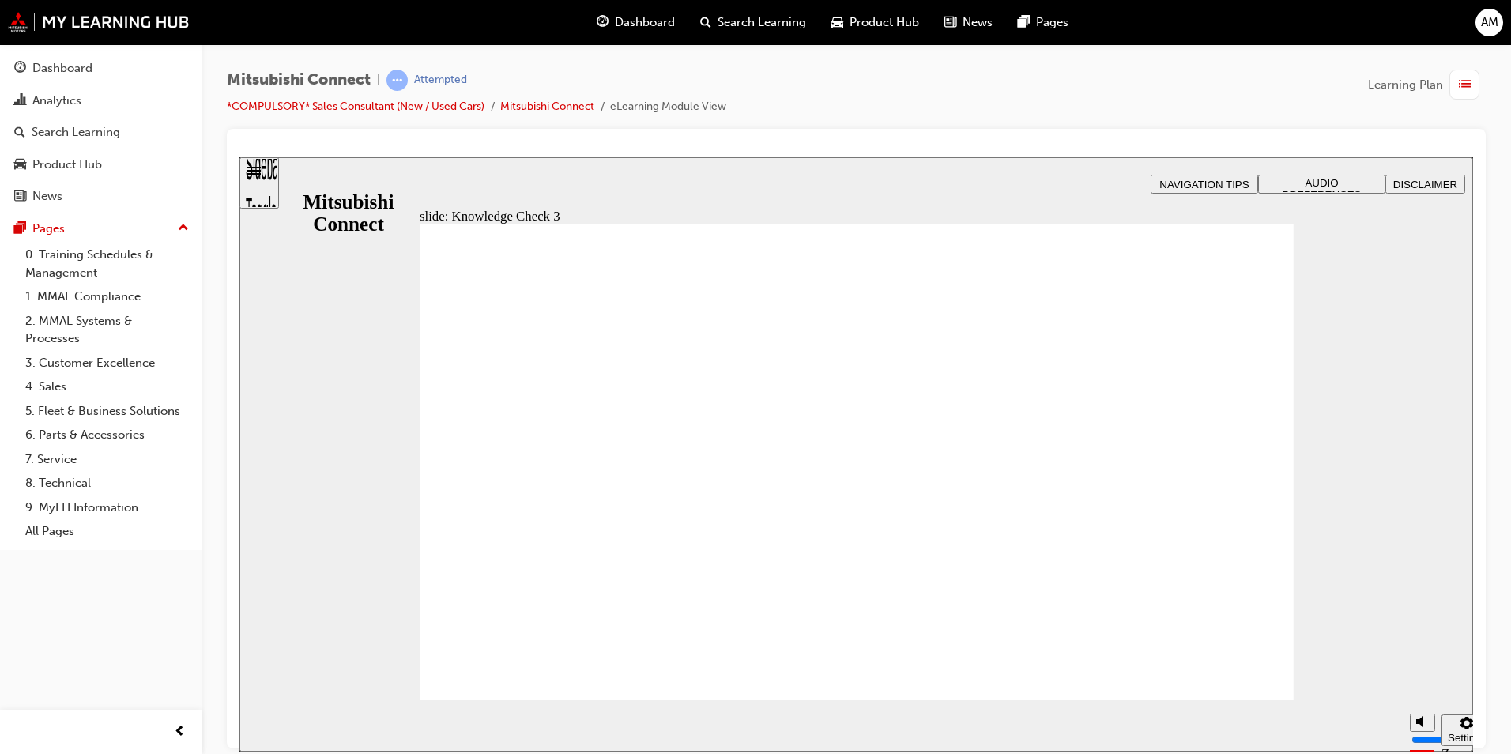
checkbox input "true"
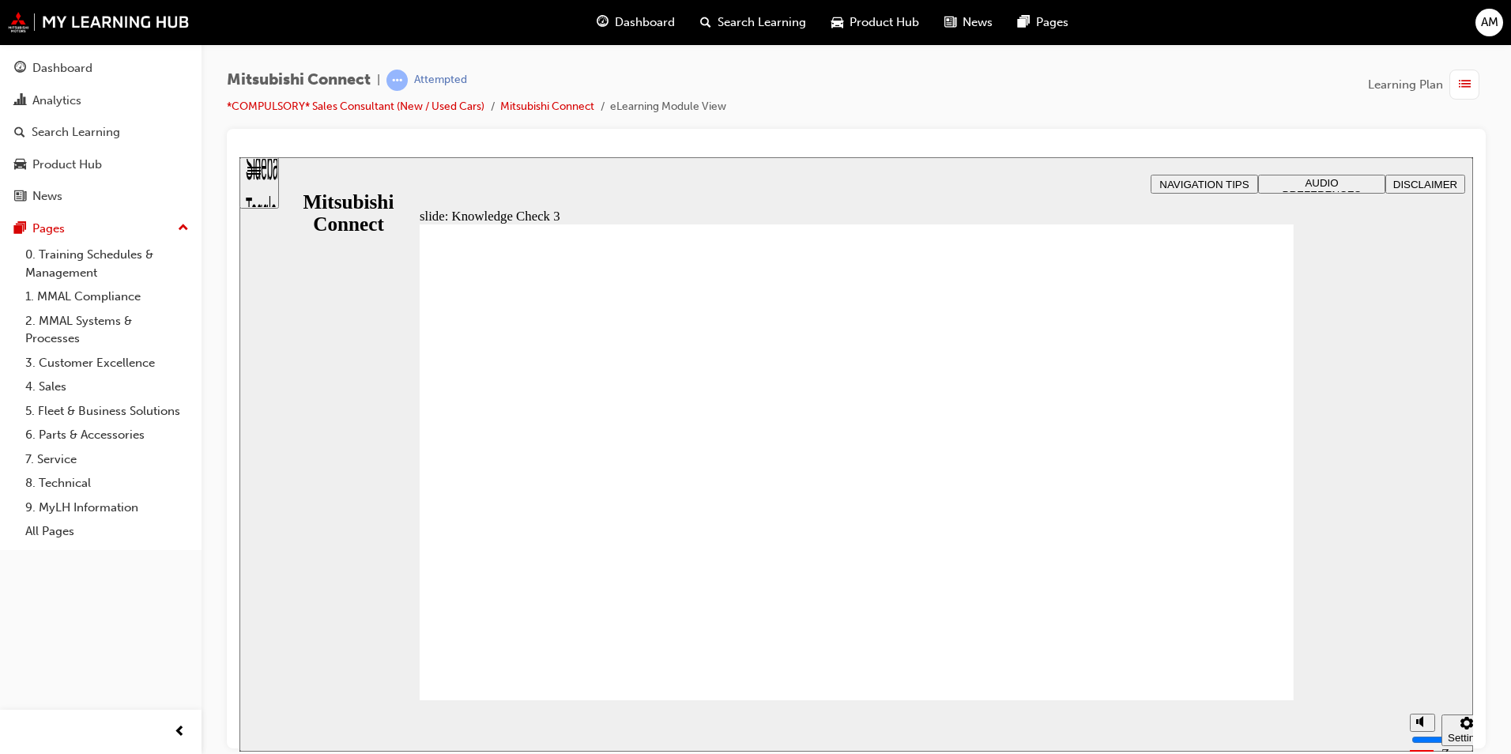
checkbox input "false"
checkbox input "true"
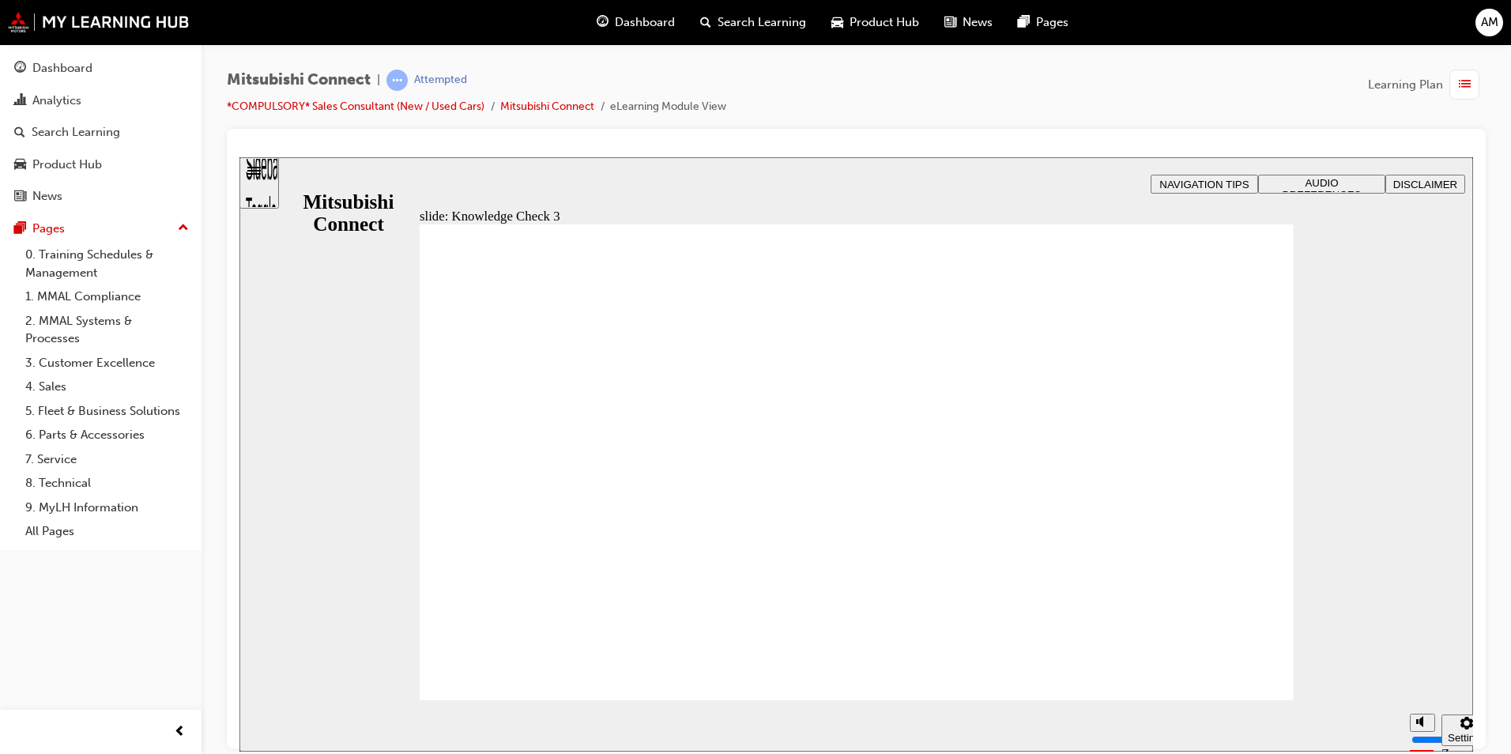
checkbox input "true"
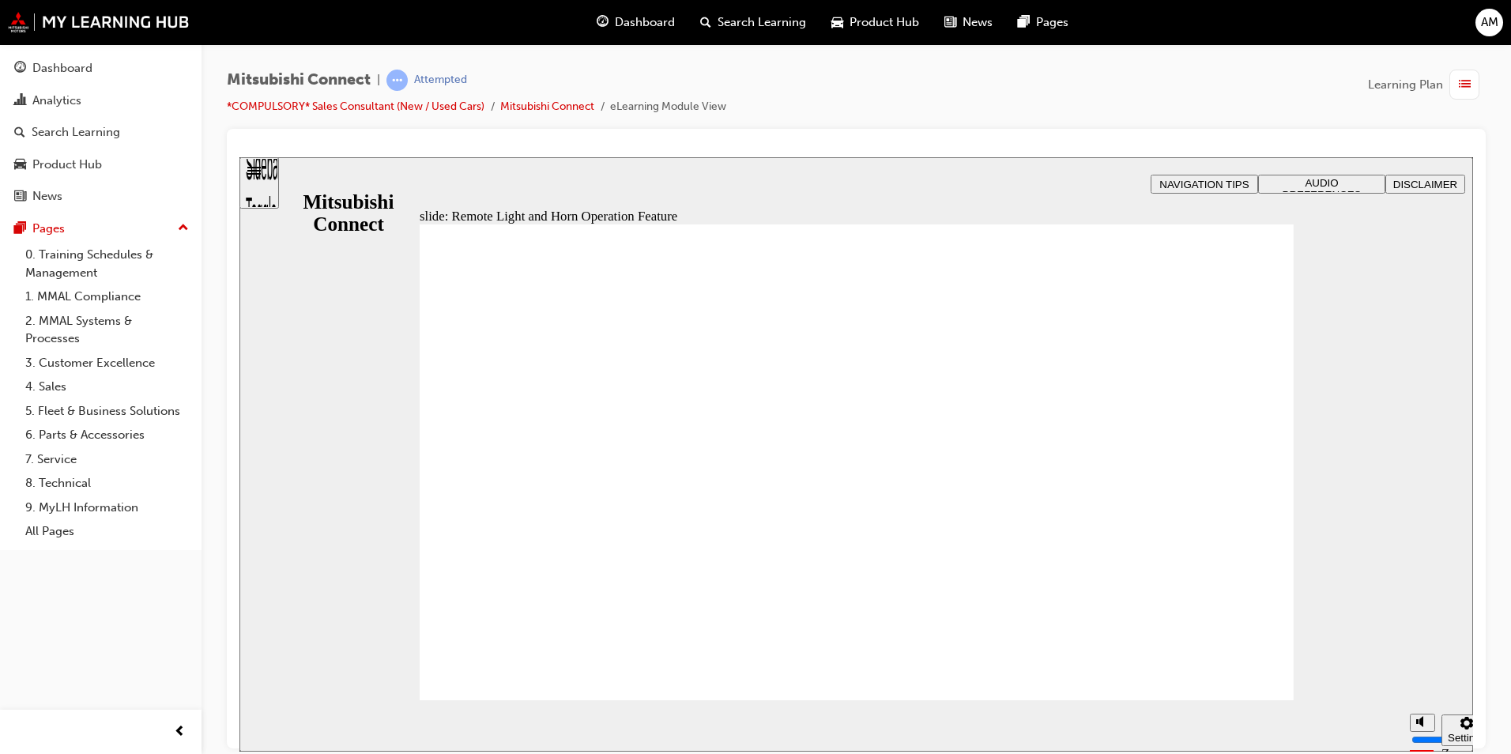
radio input "true"
